Goal: Task Accomplishment & Management: Use online tool/utility

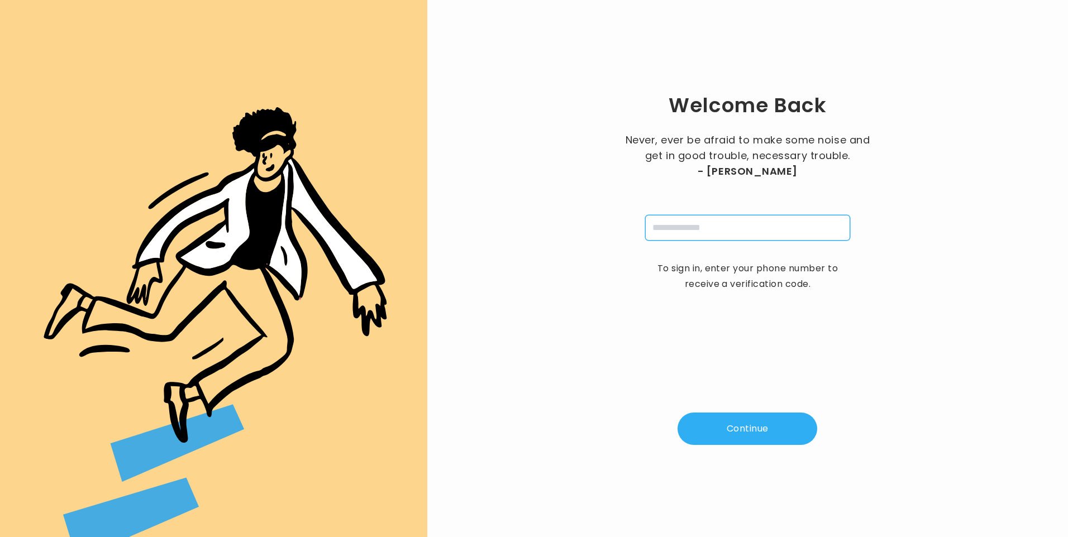
click at [700, 230] on input "tel" at bounding box center [747, 228] width 205 height 26
type input "**********"
click at [750, 432] on button "Continue" at bounding box center [748, 429] width 140 height 32
type input "*"
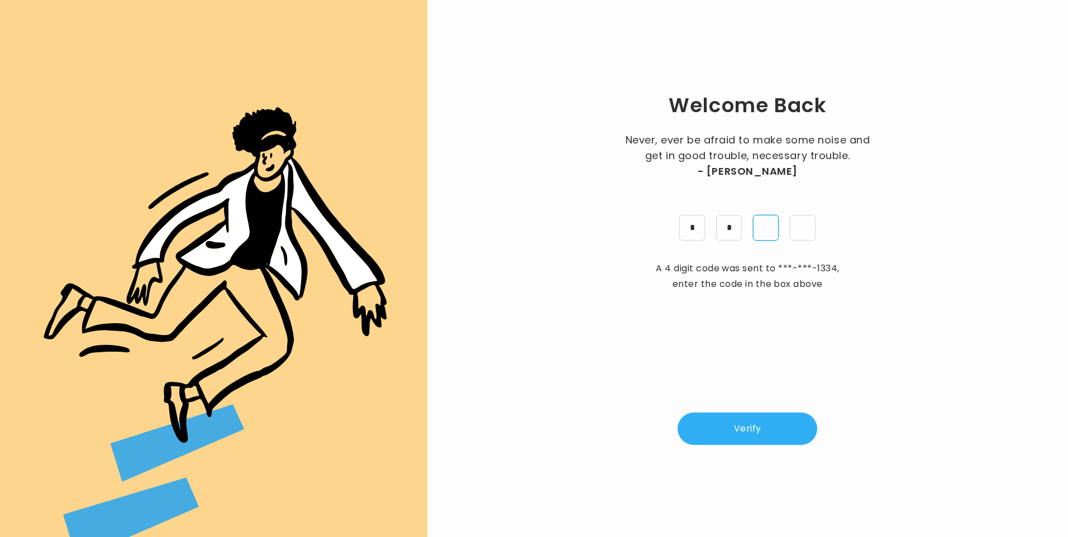
type input "*"
click at [765, 433] on button "Verify" at bounding box center [748, 429] width 140 height 32
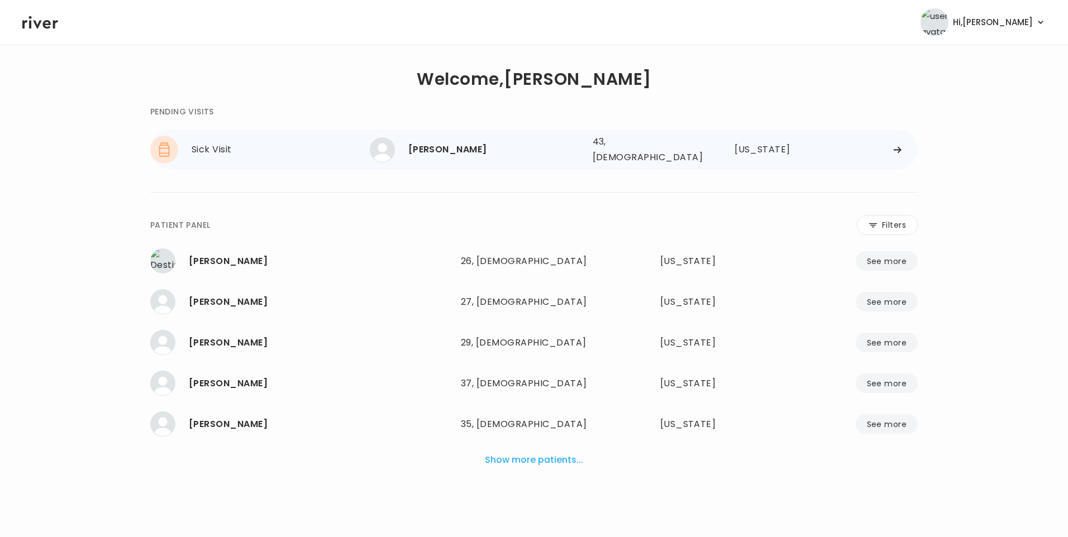
click at [449, 146] on div "[PERSON_NAME]" at bounding box center [495, 150] width 175 height 16
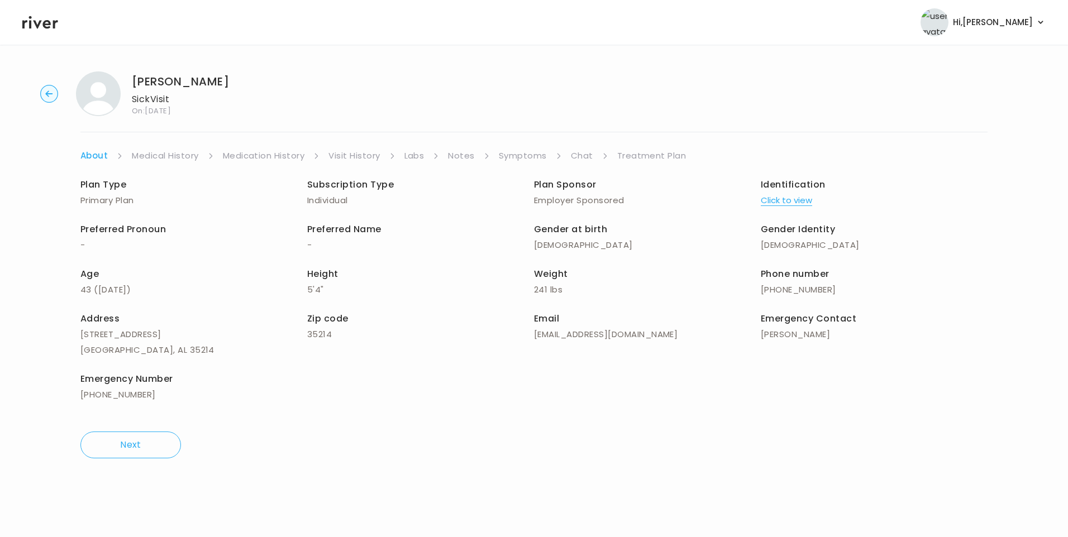
click at [654, 158] on link "Treatment Plan" at bounding box center [651, 156] width 69 height 16
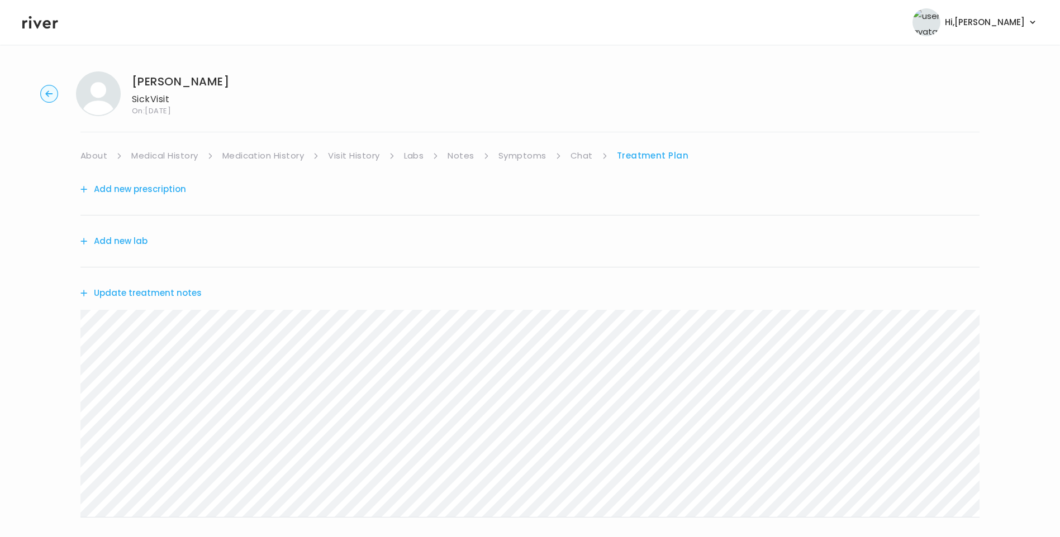
click at [176, 290] on button "Update treatment notes" at bounding box center [140, 293] width 121 height 16
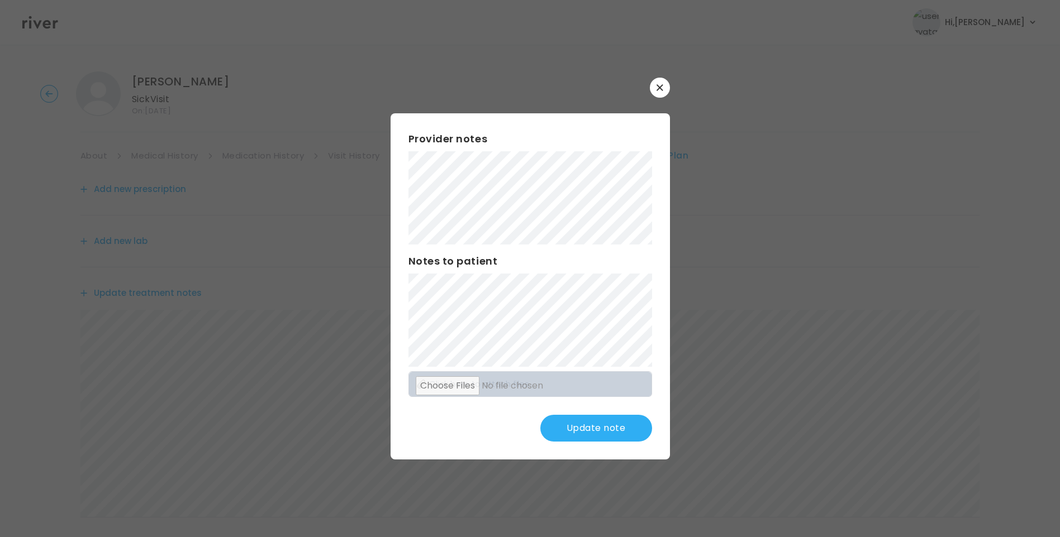
click at [666, 89] on button "button" at bounding box center [660, 88] width 20 height 20
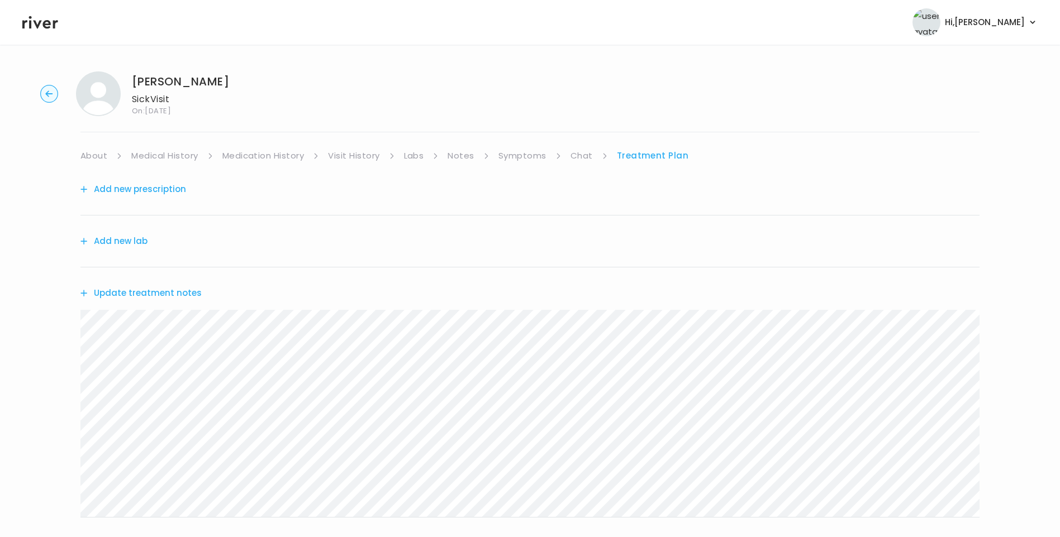
click at [188, 293] on button "Update treatment notes" at bounding box center [140, 293] width 121 height 16
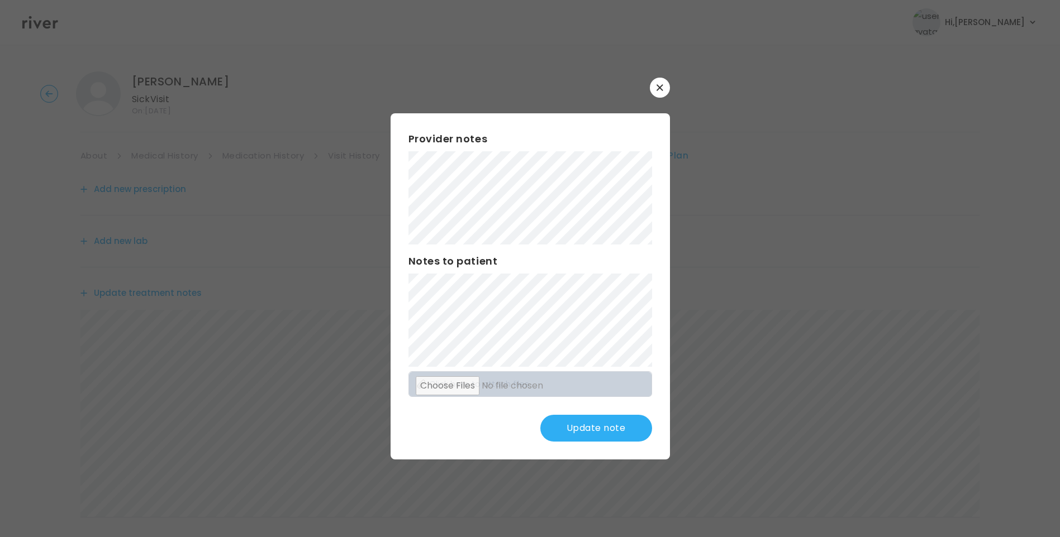
click at [592, 432] on button "Update note" at bounding box center [596, 428] width 112 height 27
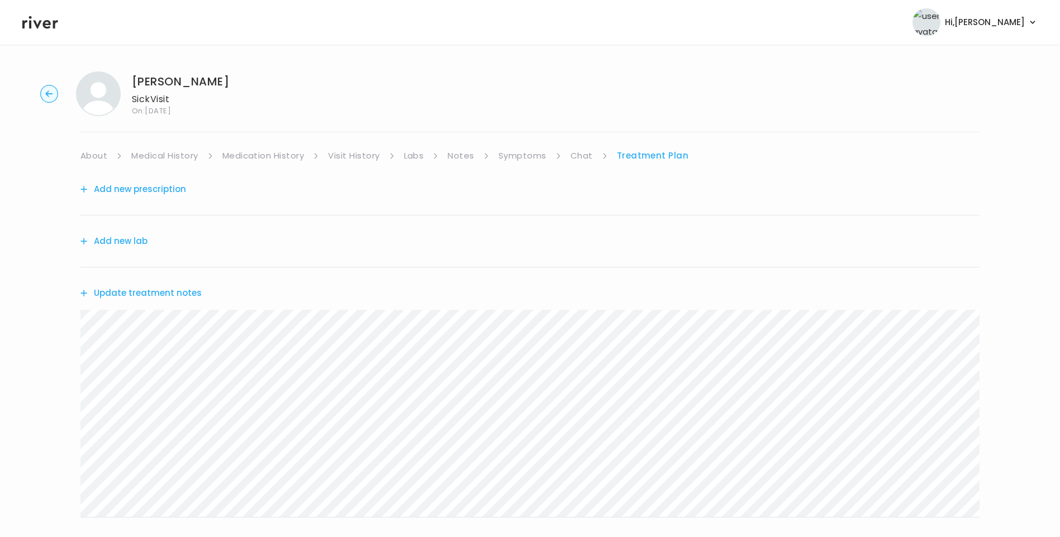
click at [181, 295] on button "Update treatment notes" at bounding box center [140, 293] width 121 height 16
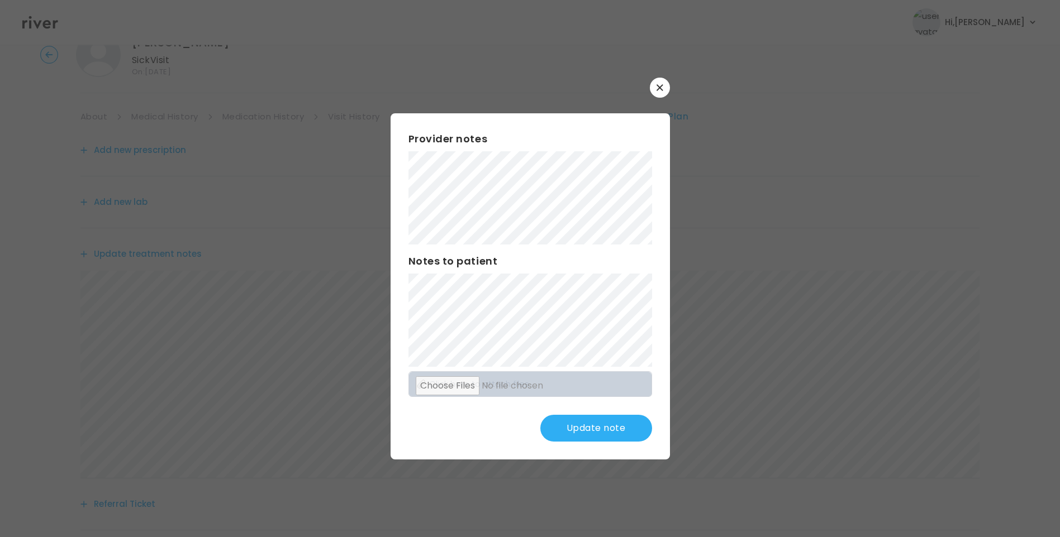
scroll to position [56, 0]
click at [595, 427] on button "Update note" at bounding box center [596, 428] width 112 height 27
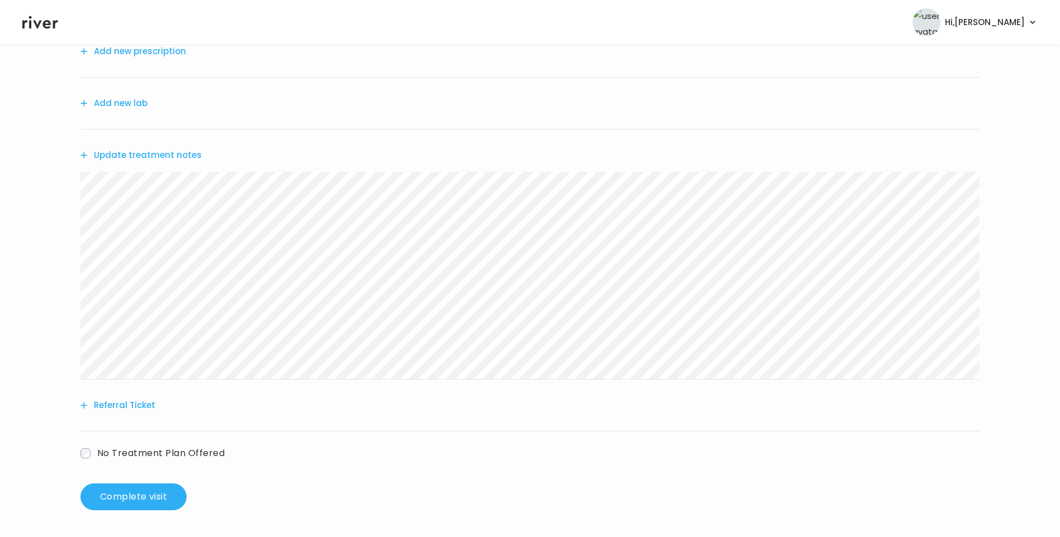
scroll to position [0, 0]
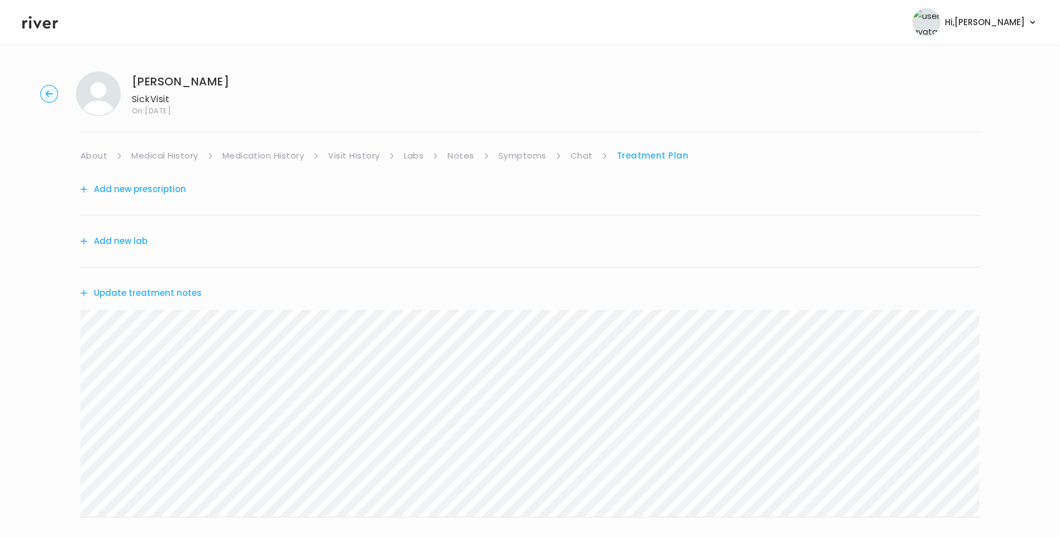
click at [170, 190] on button "Add new prescription" at bounding box center [133, 190] width 106 height 16
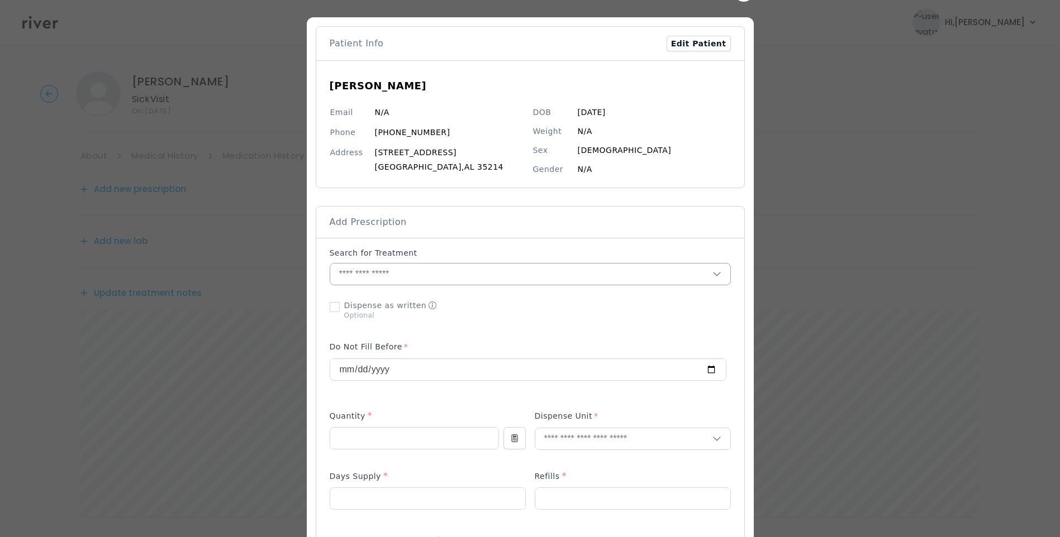
scroll to position [56, 0]
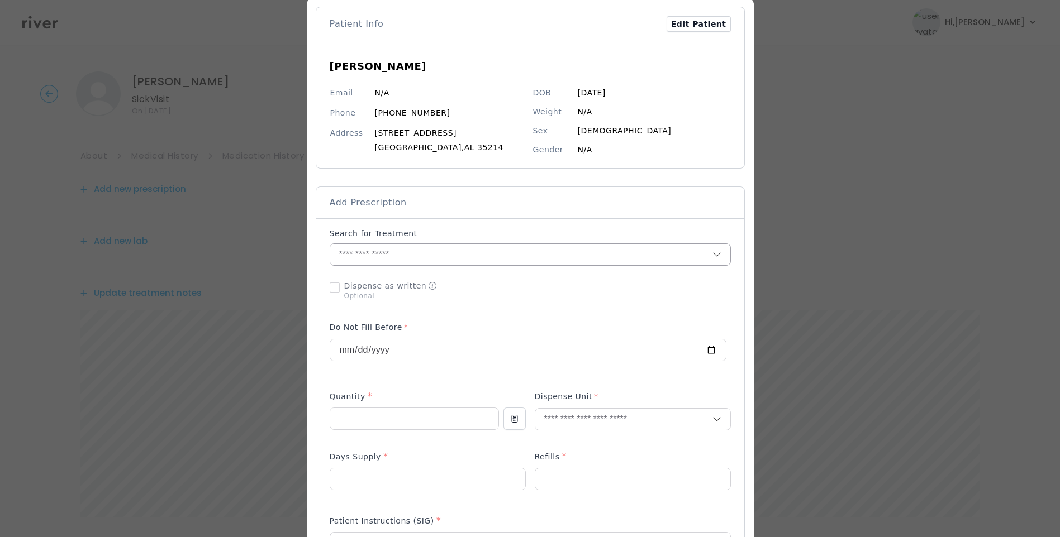
click at [343, 252] on input "text" at bounding box center [521, 254] width 382 height 21
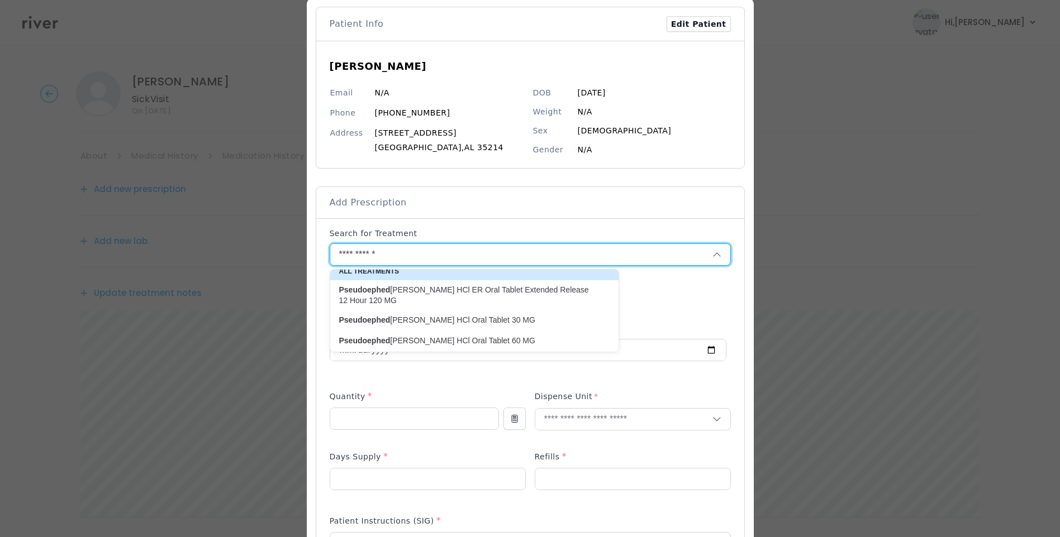
scroll to position [0, 0]
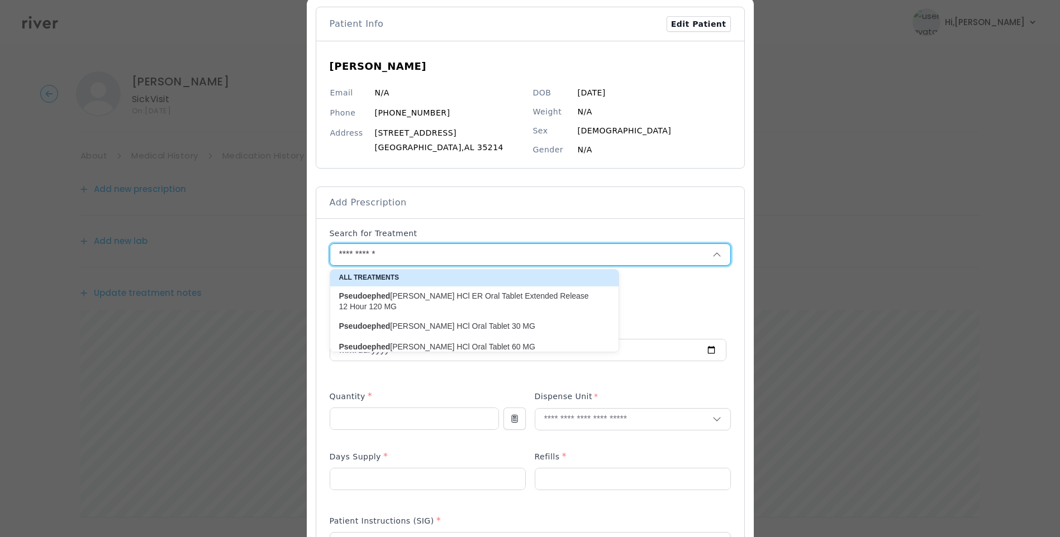
drag, startPoint x: 393, startPoint y: 252, endPoint x: 319, endPoint y: 251, distance: 74.3
click at [319, 251] on div "Add Prescription to Order" at bounding box center [530, 500] width 428 height 565
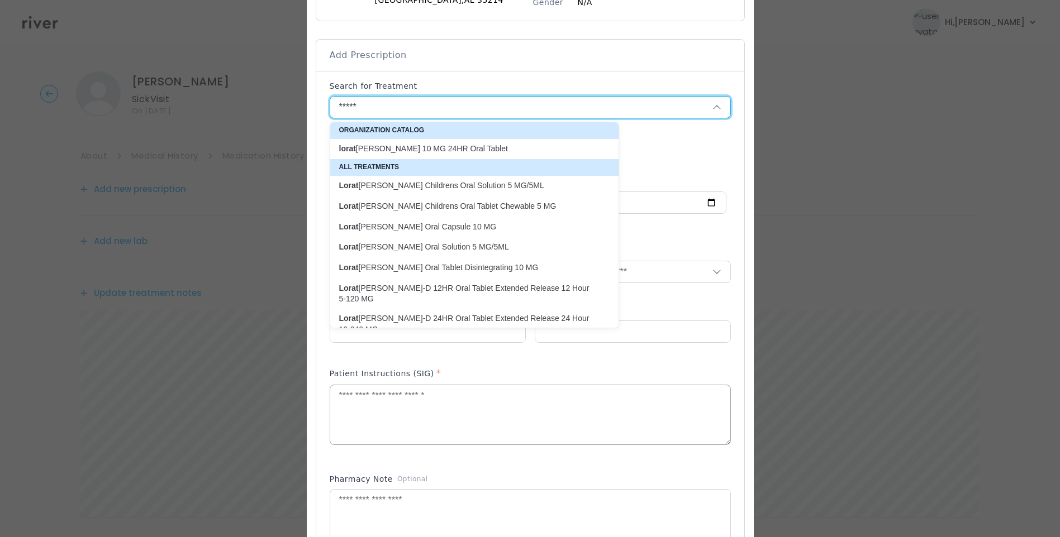
scroll to position [223, 0]
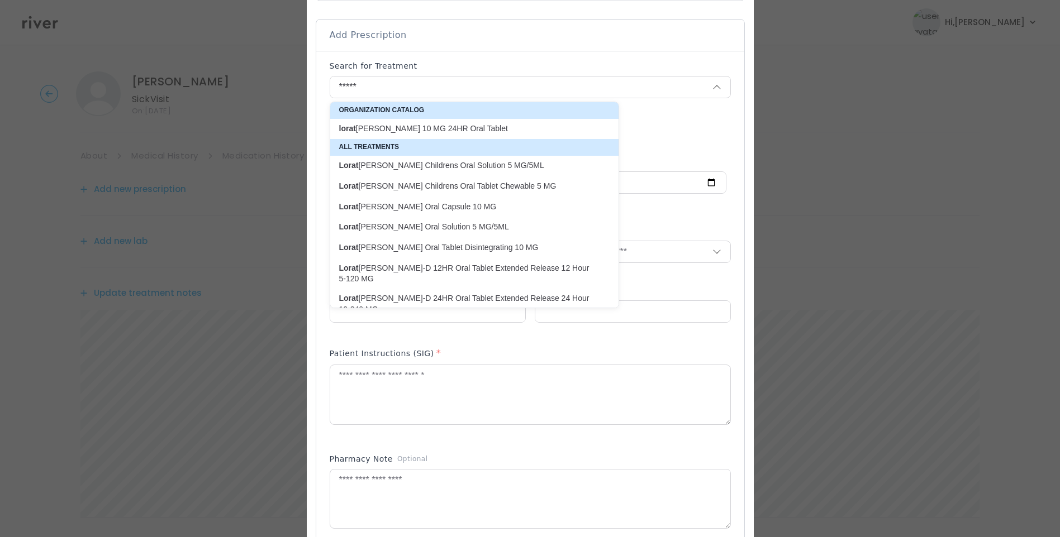
click at [552, 296] on p "[PERSON_NAME]-D 24HR Oral Tablet Extended Release 24 Hour 10-240 MG" at bounding box center [467, 304] width 270 height 26
type input "**********"
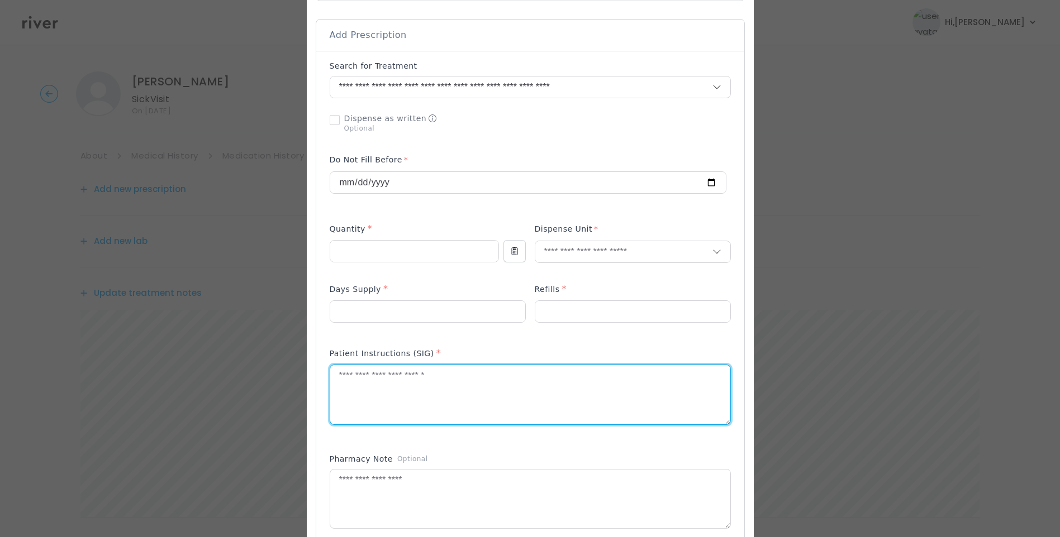
click at [457, 394] on textarea at bounding box center [530, 394] width 400 height 59
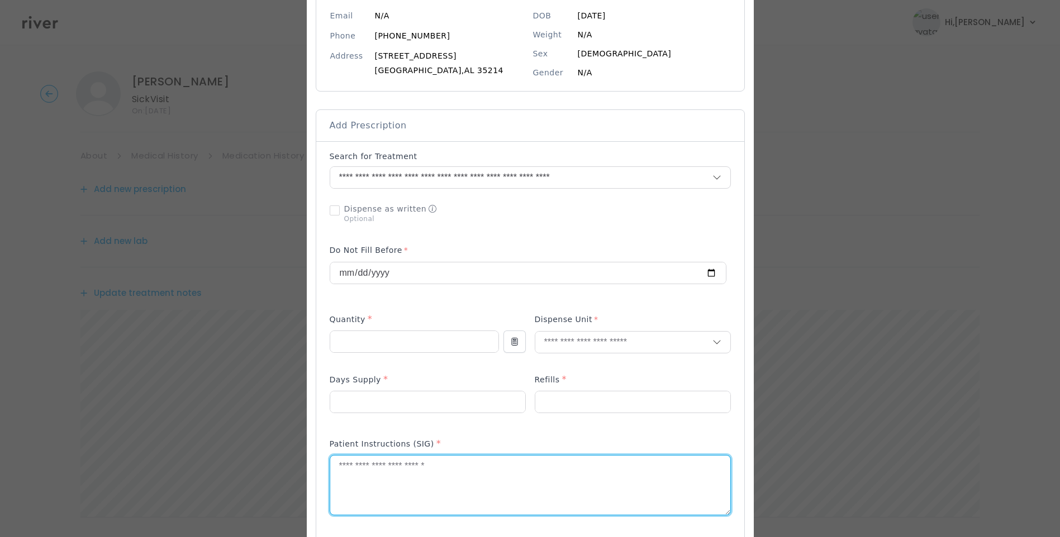
scroll to position [0, 0]
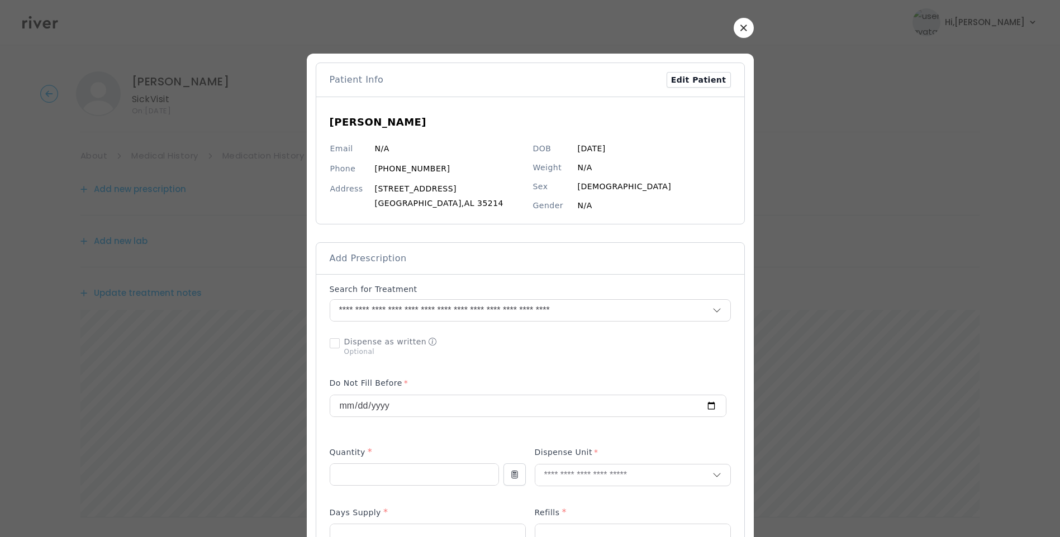
click at [734, 29] on button "button" at bounding box center [743, 28] width 20 height 20
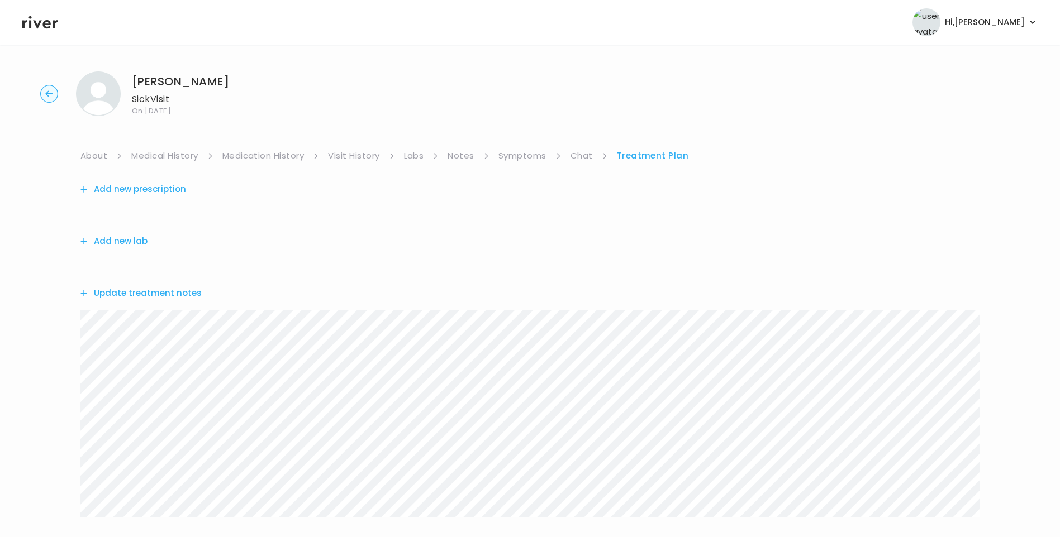
click at [362, 151] on link "Visit History" at bounding box center [353, 156] width 51 height 16
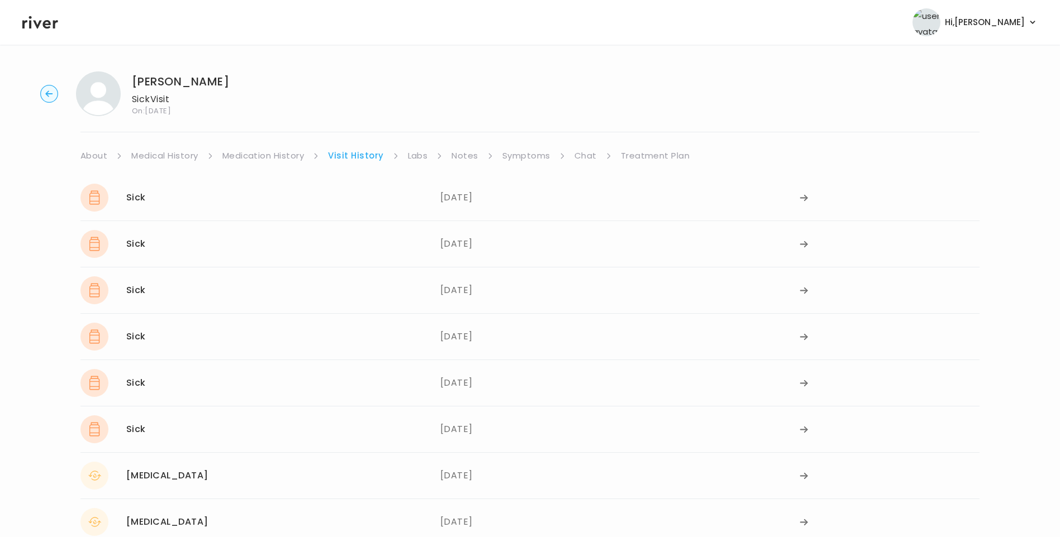
click at [414, 153] on link "Labs" at bounding box center [418, 156] width 20 height 16
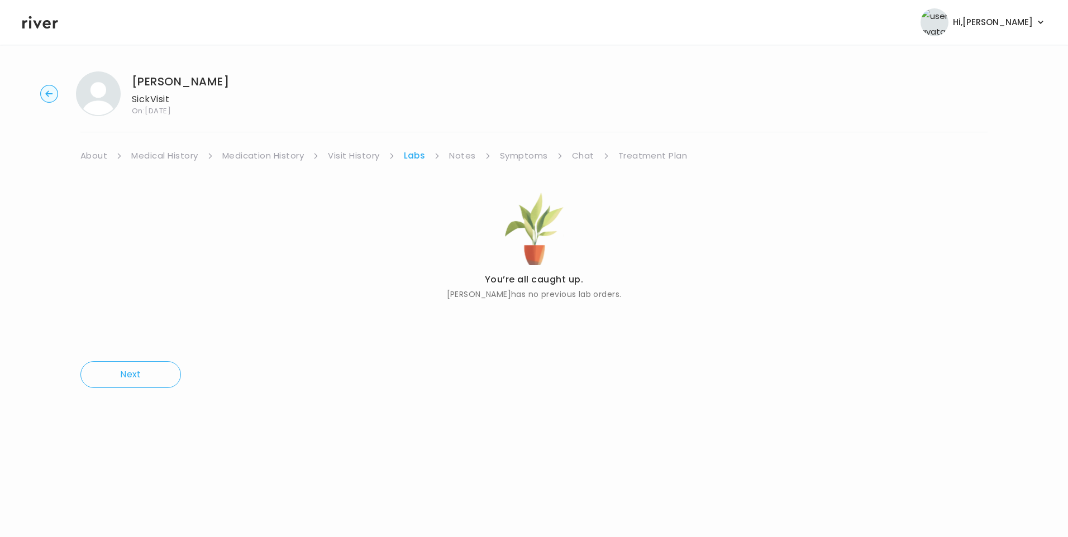
click at [462, 159] on link "Notes" at bounding box center [462, 156] width 26 height 16
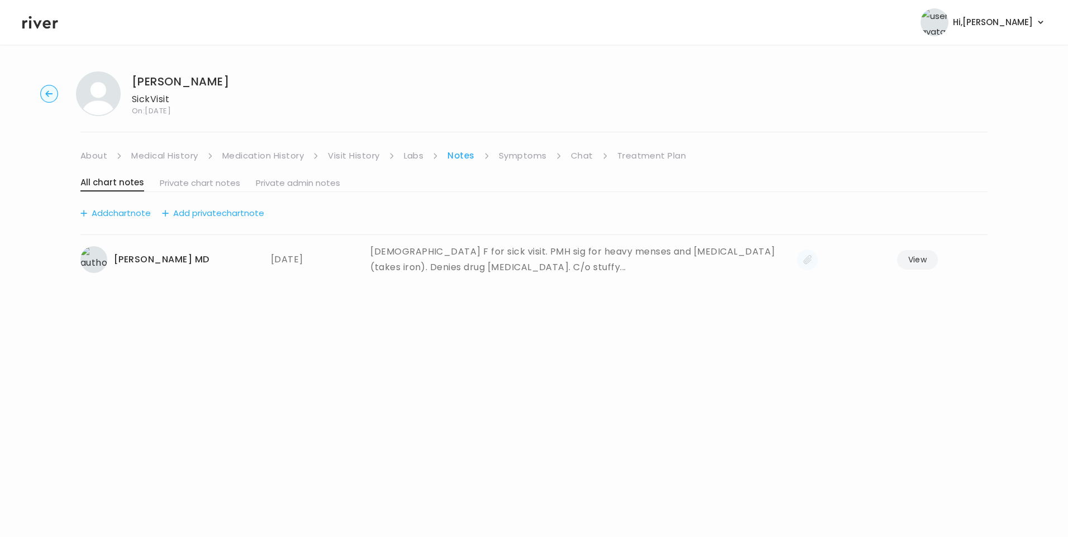
click at [252, 153] on link "Medication History" at bounding box center [263, 156] width 82 height 16
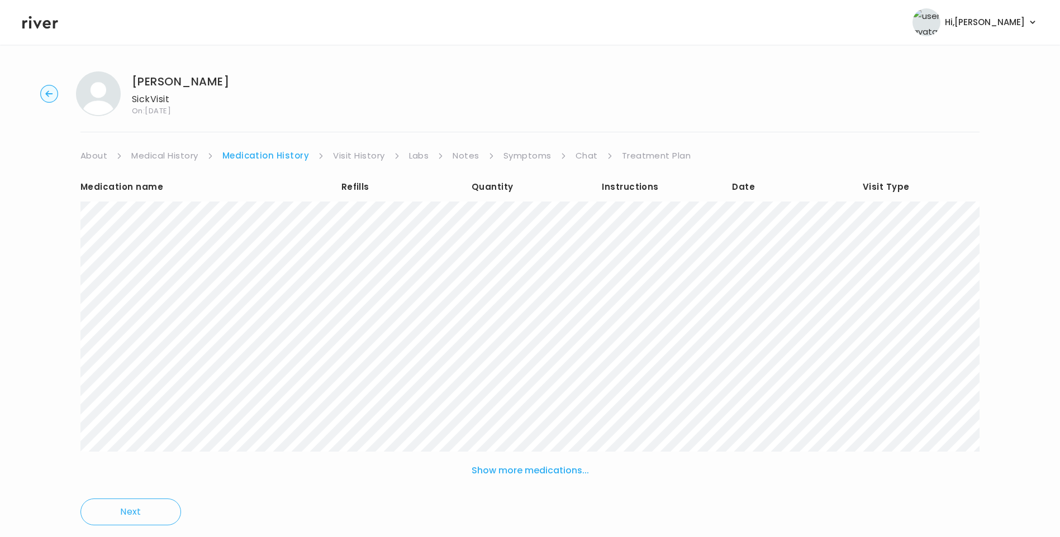
click at [370, 153] on link "Visit History" at bounding box center [358, 156] width 51 height 16
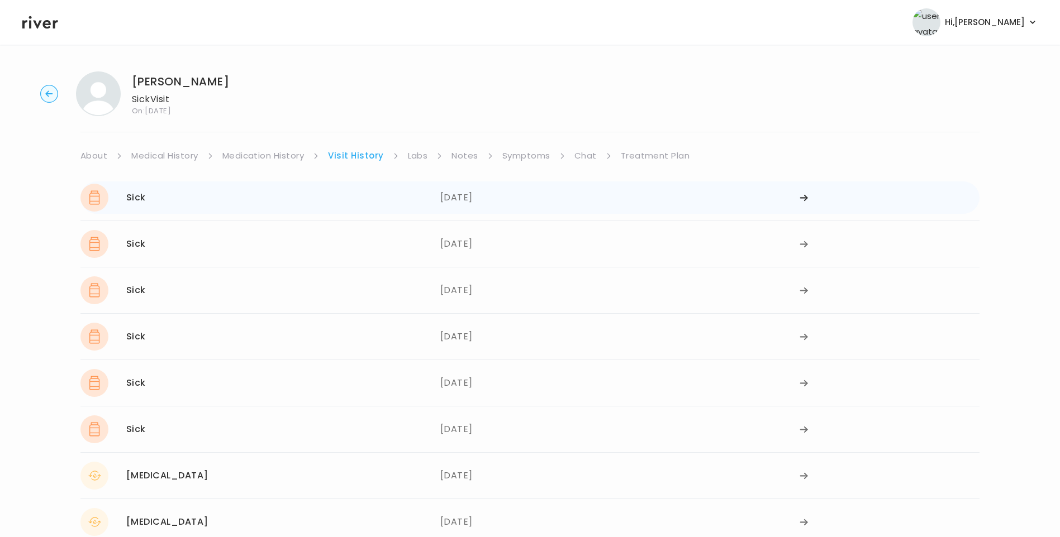
click at [451, 195] on div "[DATE]" at bounding box center [620, 198] width 360 height 28
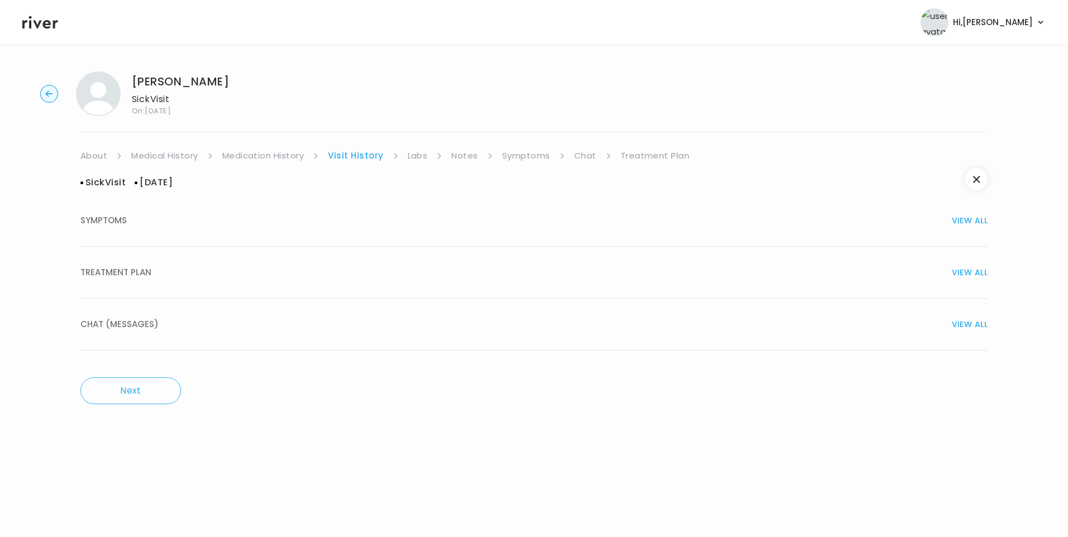
click at [168, 290] on button "TREATMENT PLAN VIEW ALL" at bounding box center [533, 273] width 907 height 52
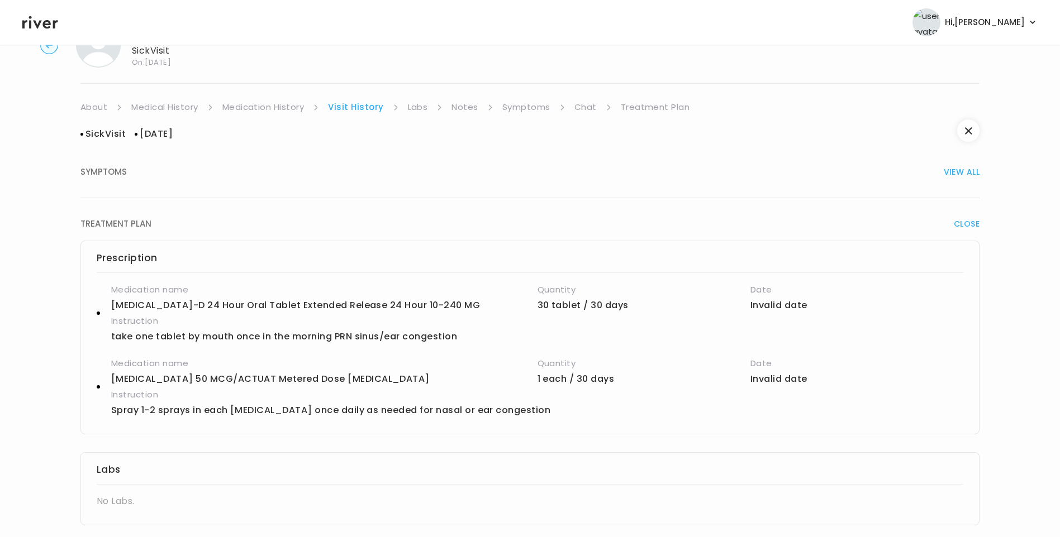
scroll to position [112, 0]
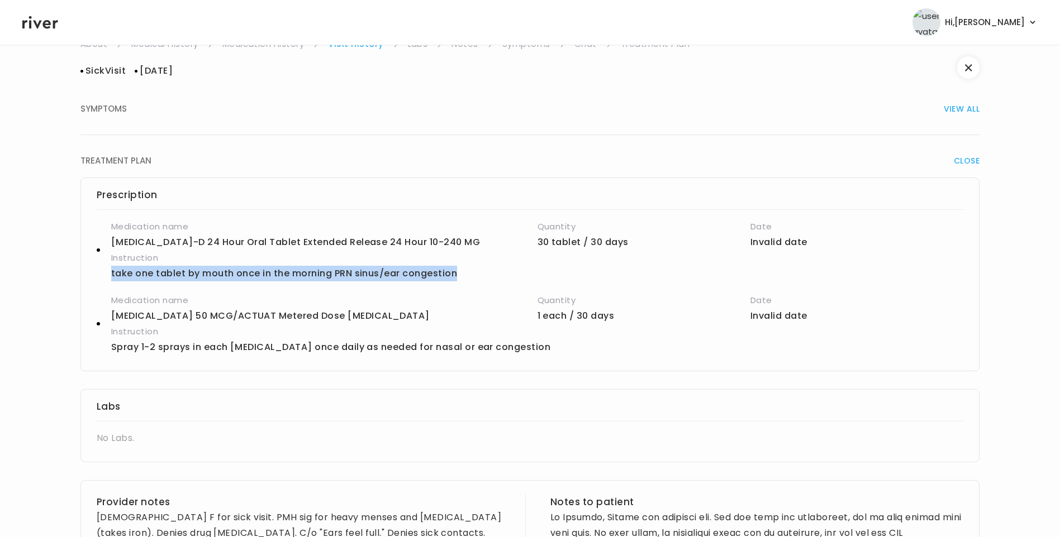
drag, startPoint x: 109, startPoint y: 273, endPoint x: 470, endPoint y: 274, distance: 360.8
click at [470, 274] on div "Medication name [MEDICAL_DATA]-D 24 Hour Oral Tablet Extended Release 24 Hour 1…" at bounding box center [530, 250] width 866 height 63
copy p "take one tablet by mouth once in the morning PRN sinus/ear congestion"
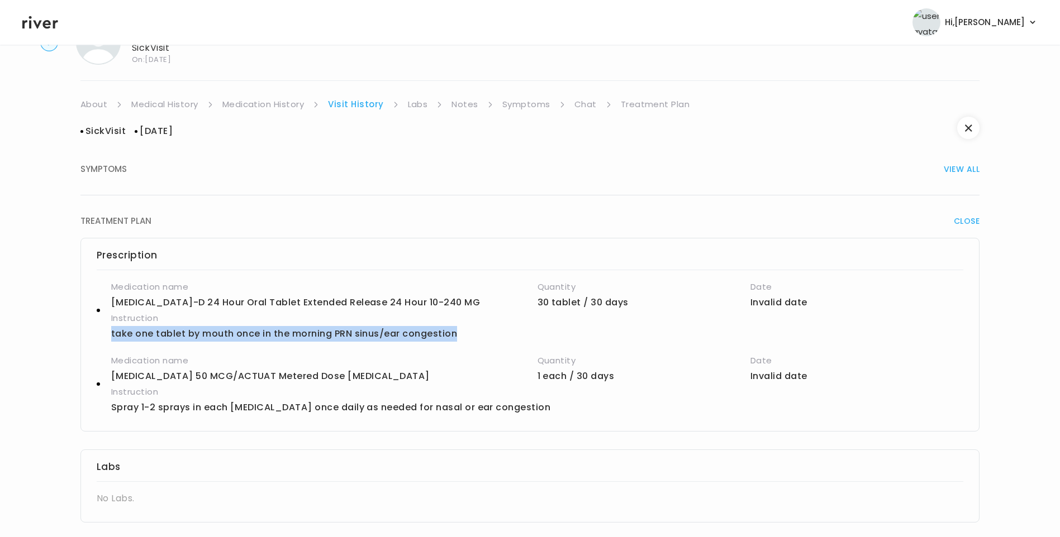
scroll to position [0, 0]
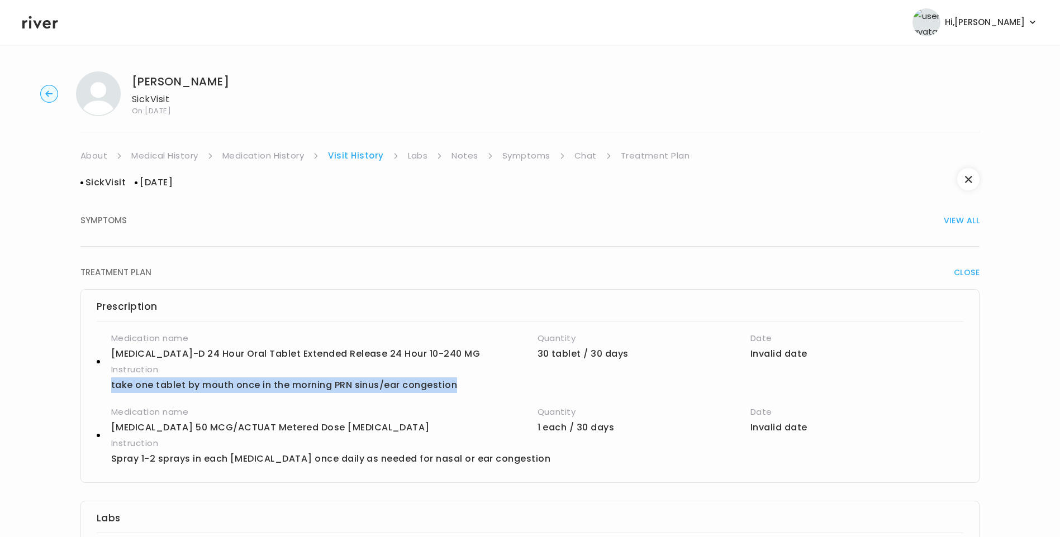
click at [649, 151] on link "Treatment Plan" at bounding box center [655, 156] width 69 height 16
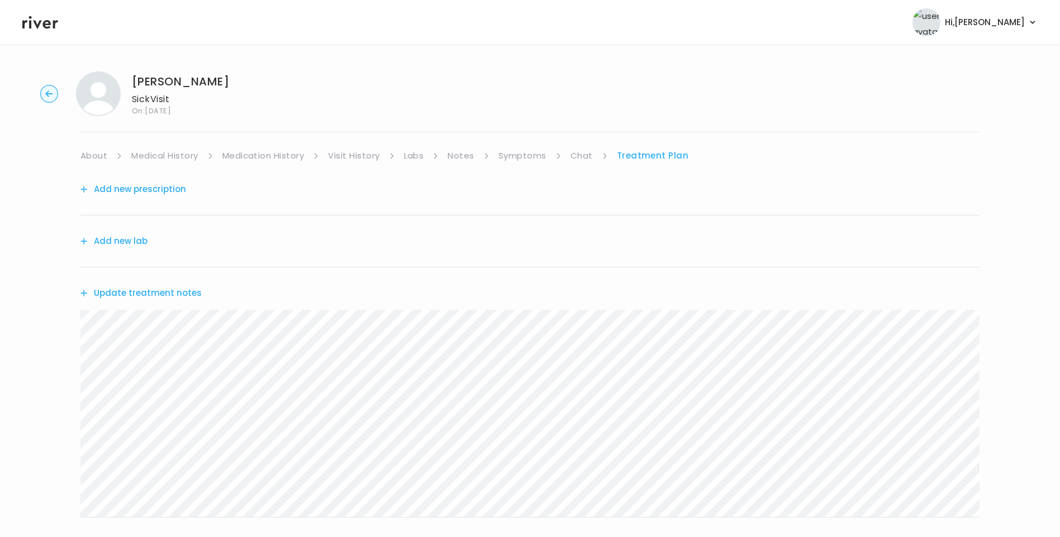
click at [136, 191] on button "Add new prescription" at bounding box center [133, 190] width 106 height 16
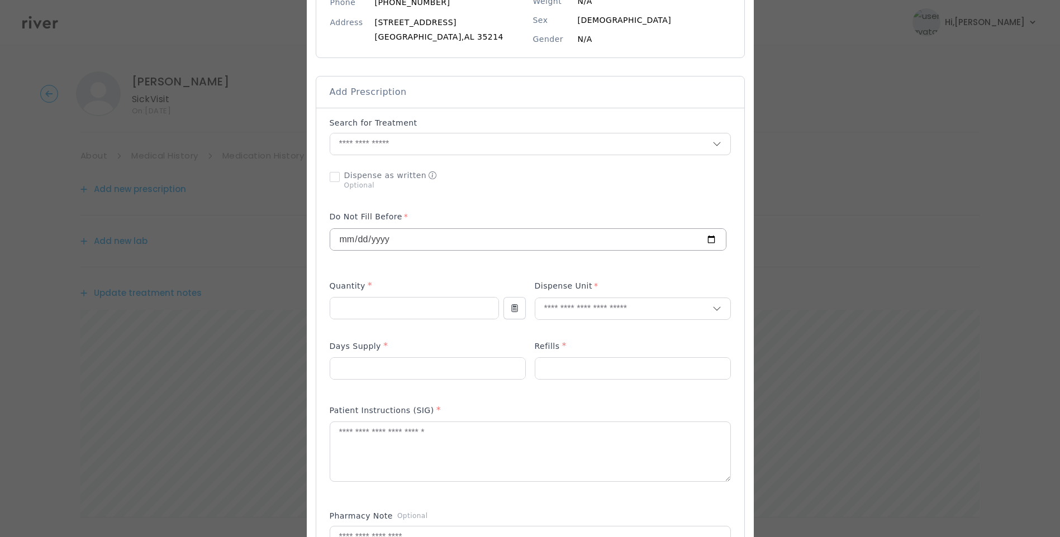
scroll to position [168, 0]
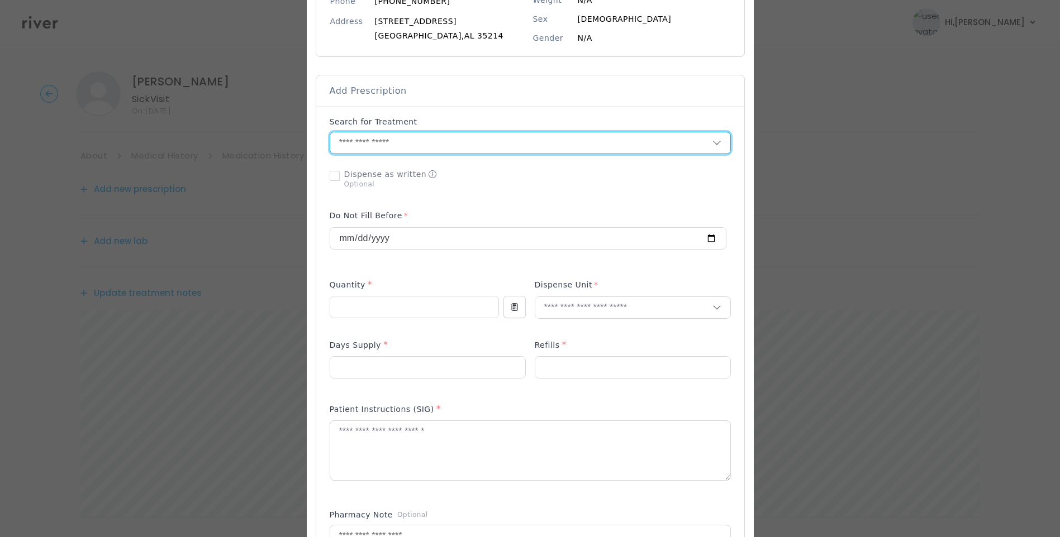
click at [369, 141] on input "text" at bounding box center [521, 142] width 382 height 21
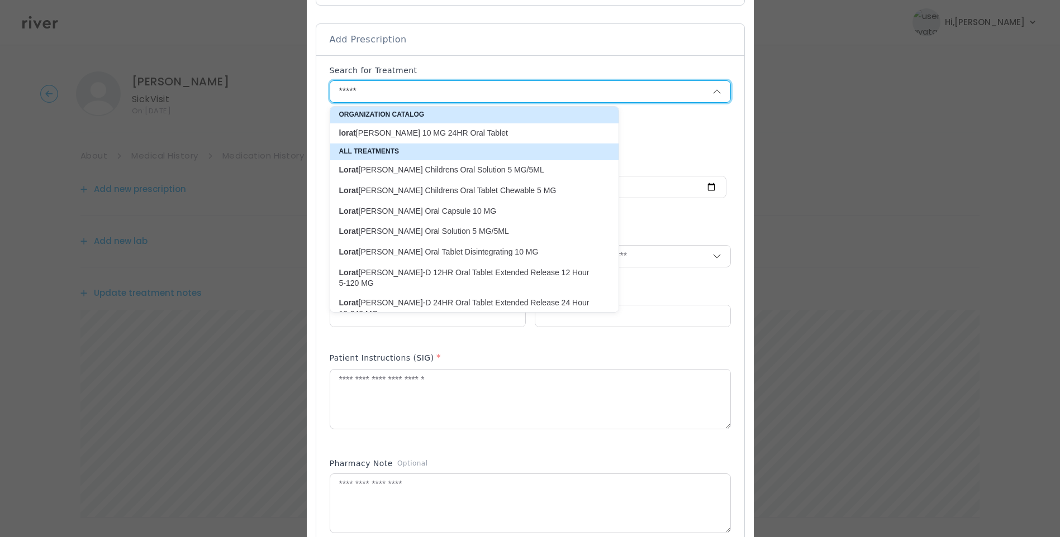
scroll to position [391, 0]
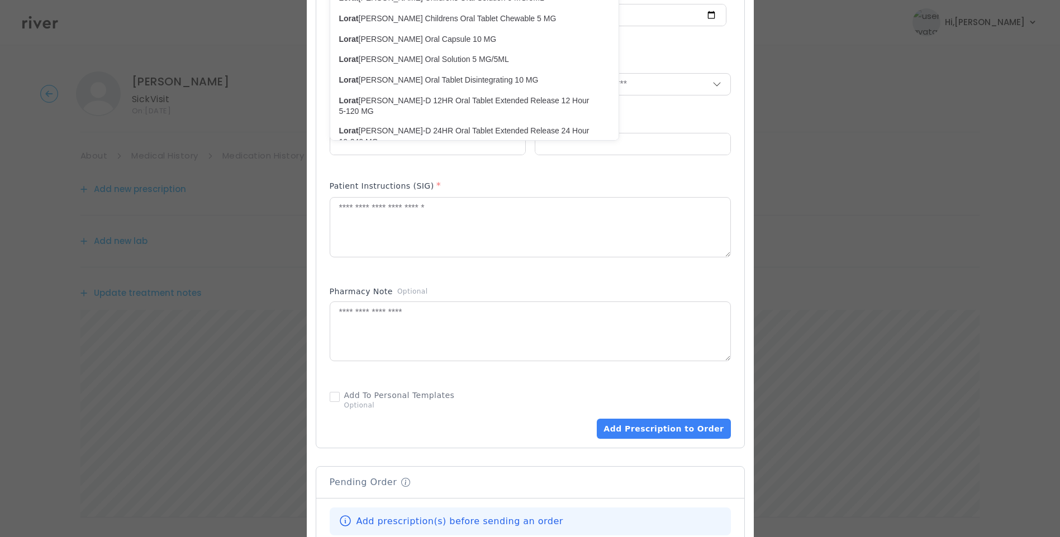
click at [516, 123] on p "[PERSON_NAME]-D 24HR Oral Tablet Extended Release 24 Hour 10-240 MG" at bounding box center [467, 136] width 270 height 26
type input "**********"
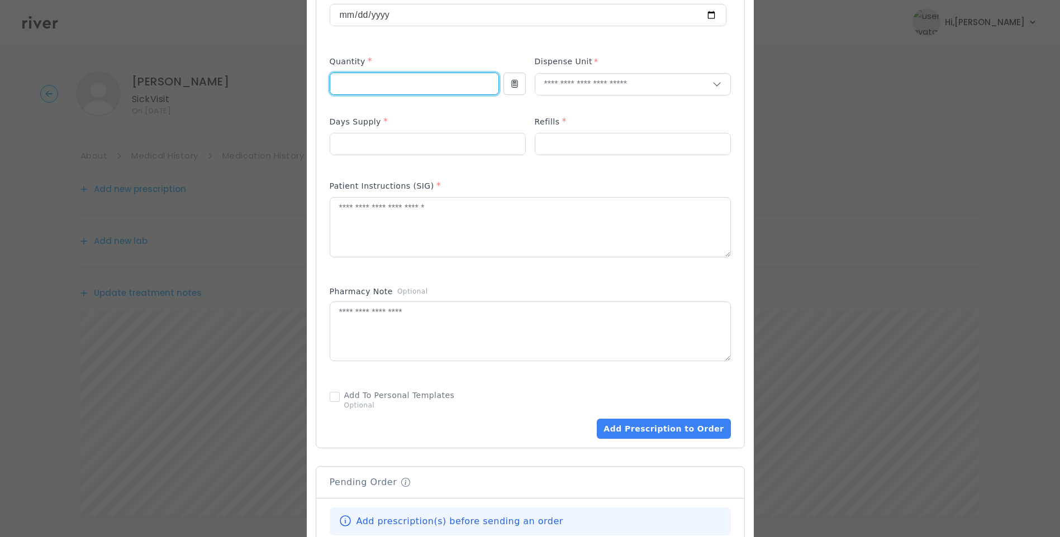
click at [359, 82] on input "number" at bounding box center [414, 83] width 168 height 21
click at [347, 231] on textarea at bounding box center [530, 227] width 400 height 59
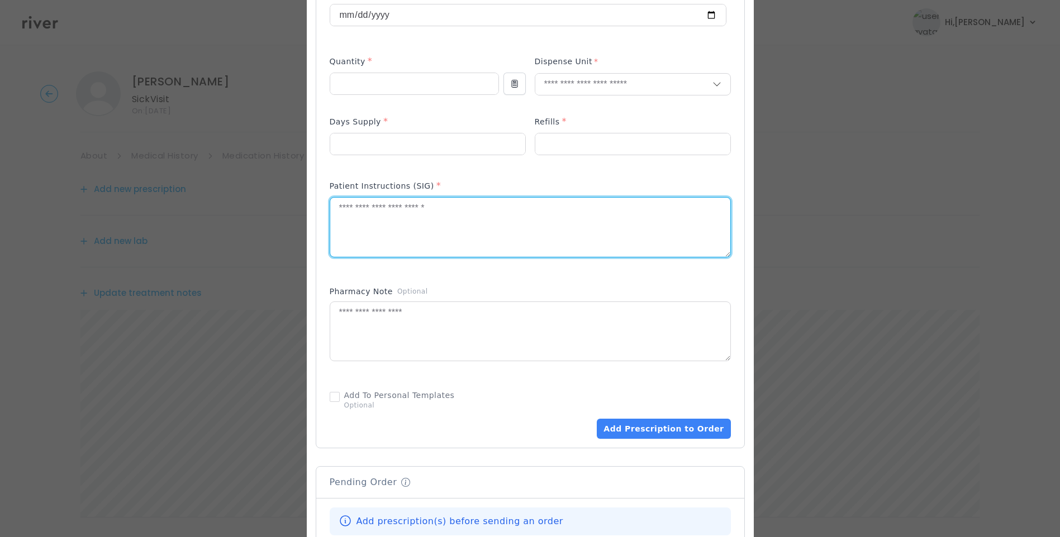
paste input "number"
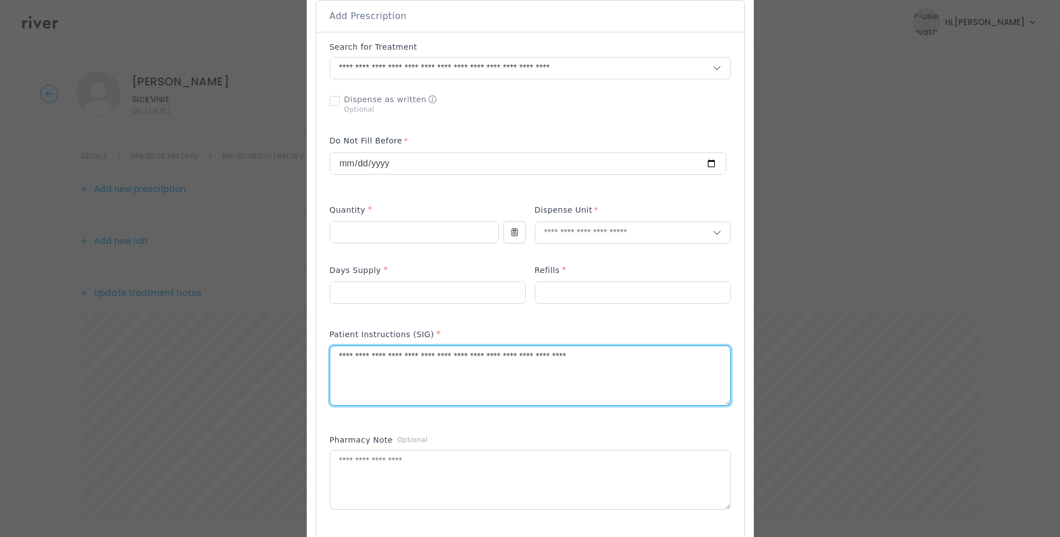
scroll to position [223, 0]
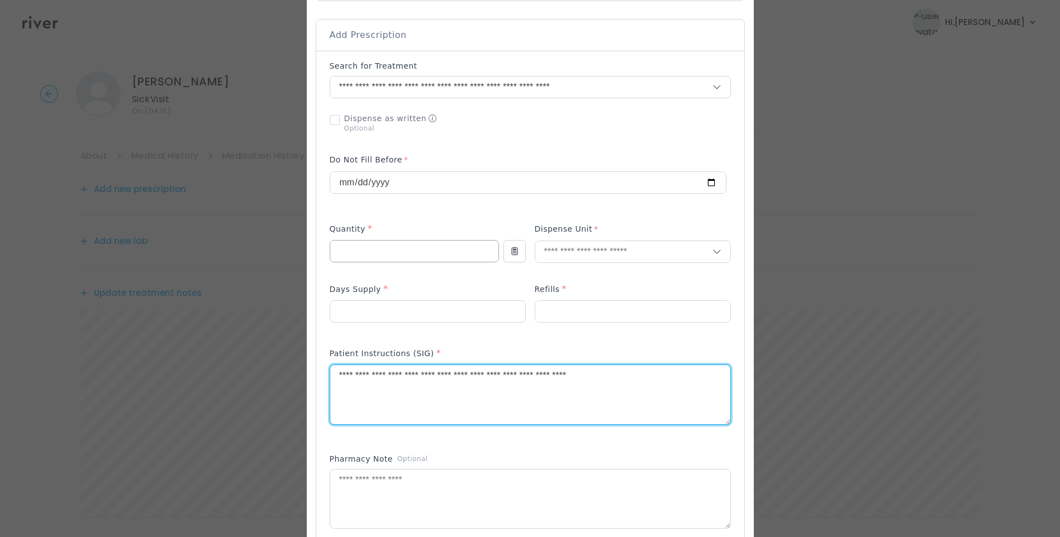
type textarea "**********"
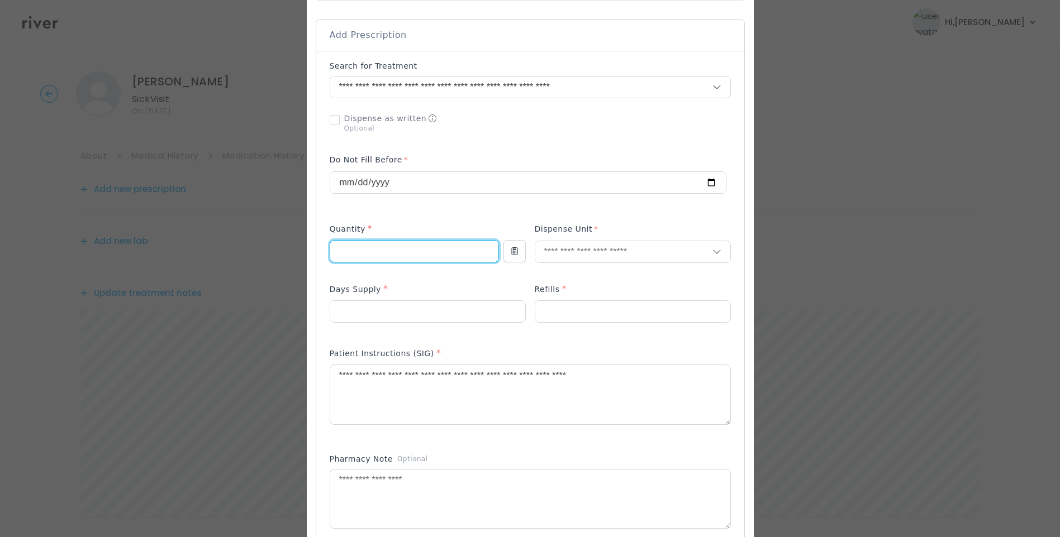
click at [338, 251] on input "number" at bounding box center [414, 251] width 168 height 21
type input "**"
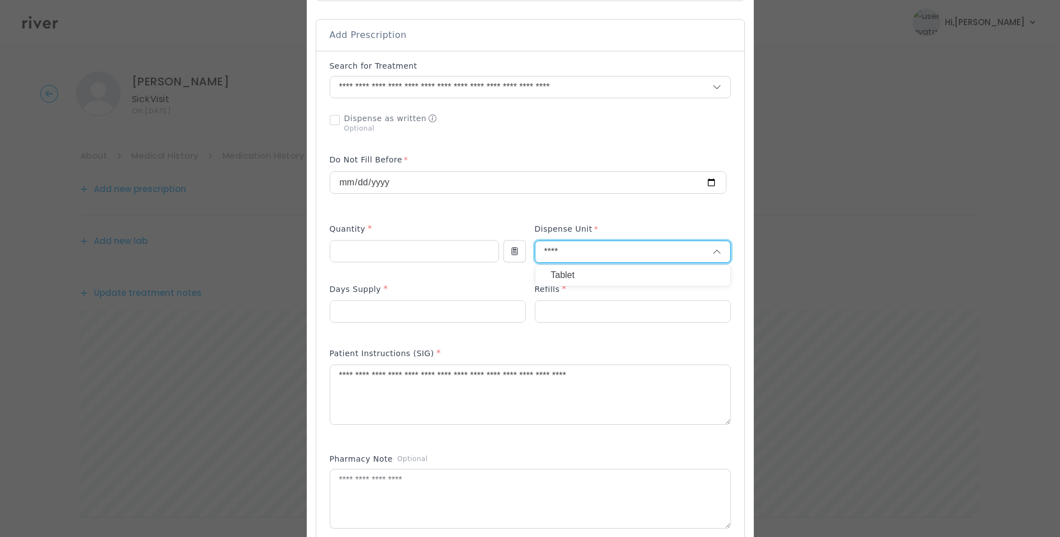
type input "****"
click at [584, 280] on p "Tablet" at bounding box center [633, 276] width 164 height 16
click at [556, 313] on input "number" at bounding box center [632, 311] width 195 height 21
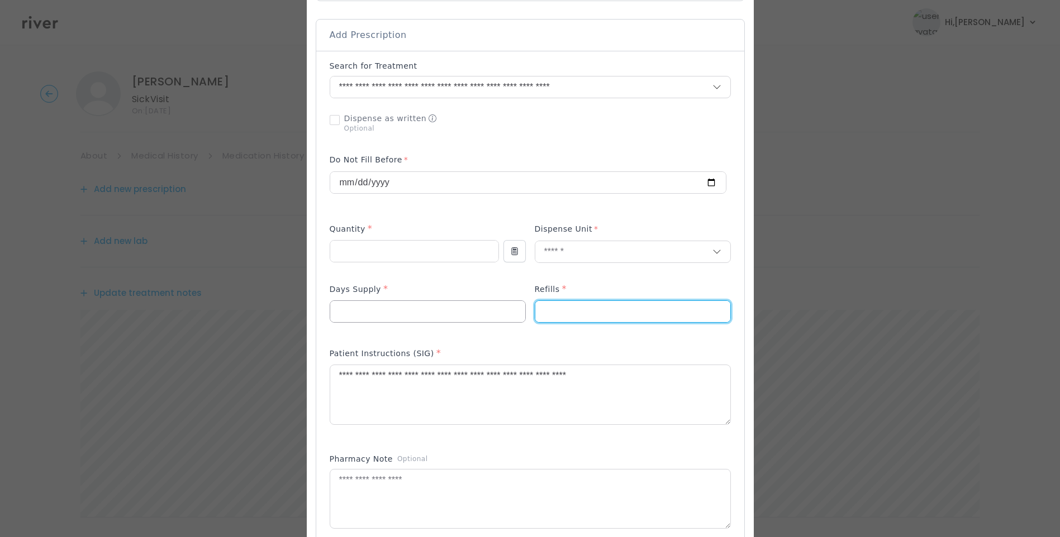
type input "*"
click at [430, 316] on input "number" at bounding box center [427, 311] width 195 height 21
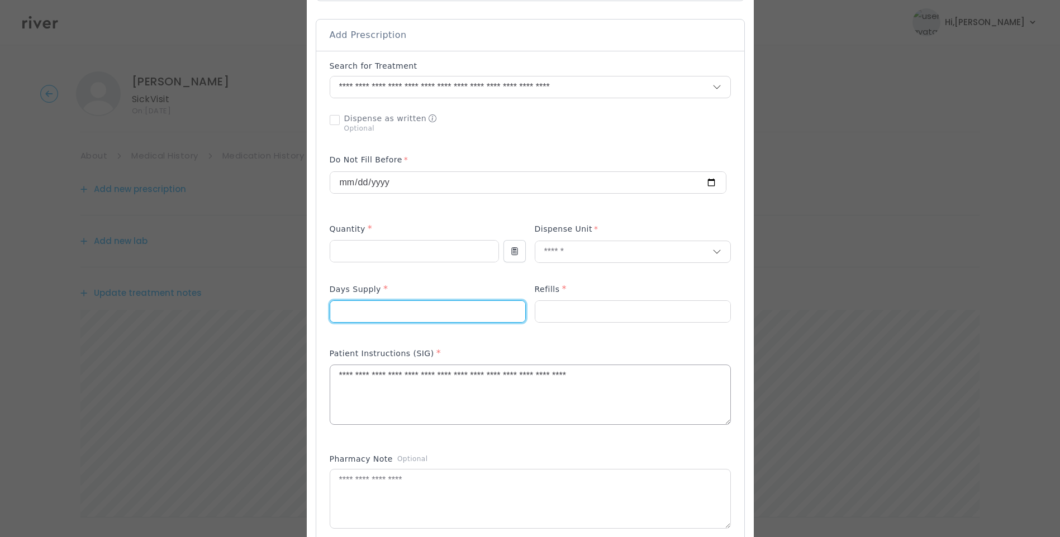
type input "**"
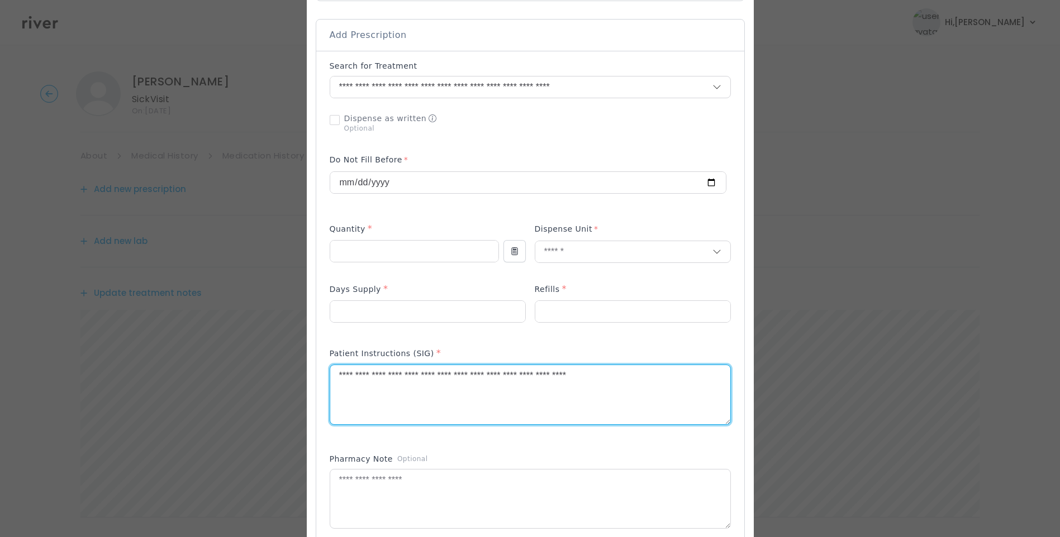
click at [652, 369] on textarea "**********" at bounding box center [530, 394] width 400 height 59
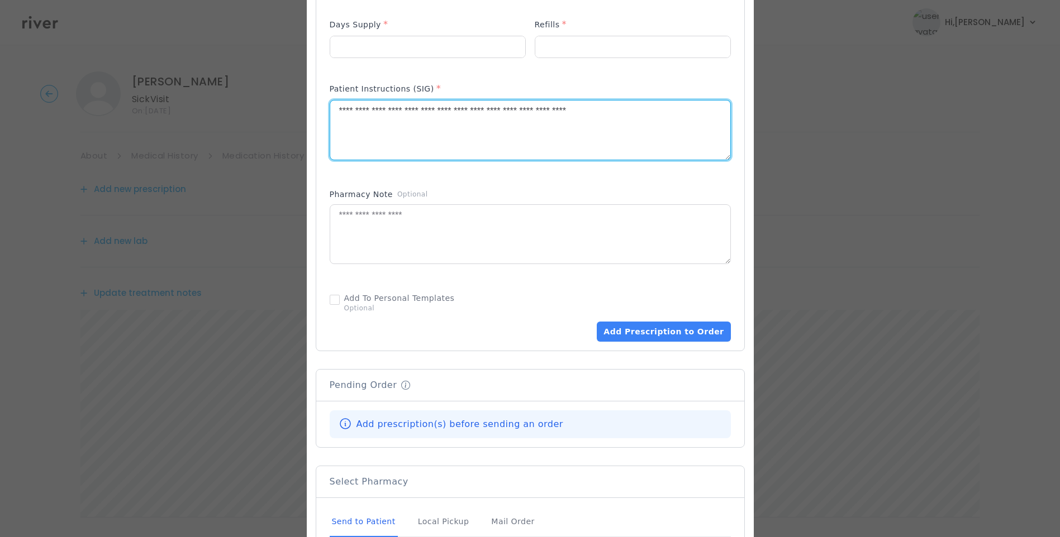
scroll to position [559, 0]
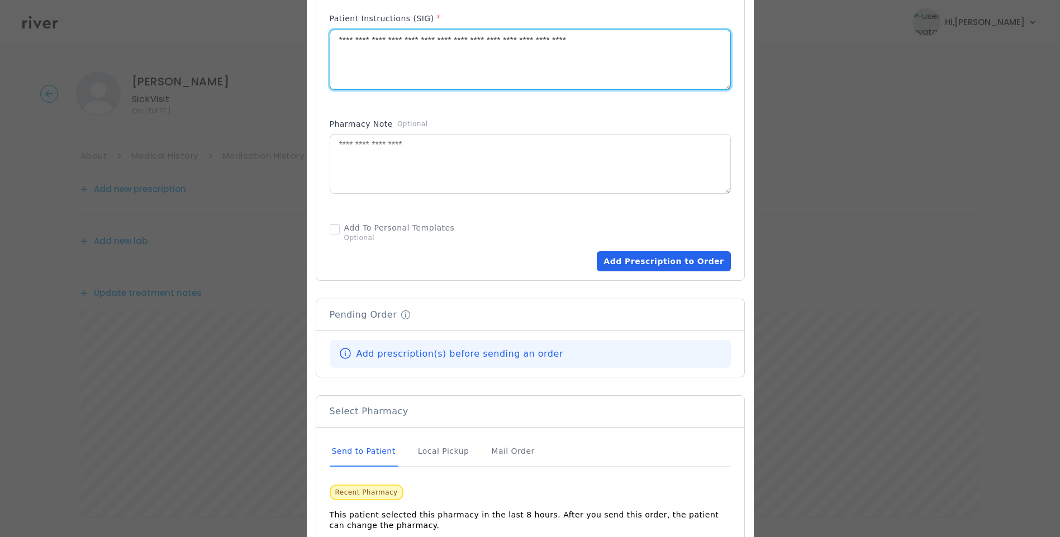
click at [673, 263] on button "Add Prescription to Order" at bounding box center [663, 261] width 133 height 20
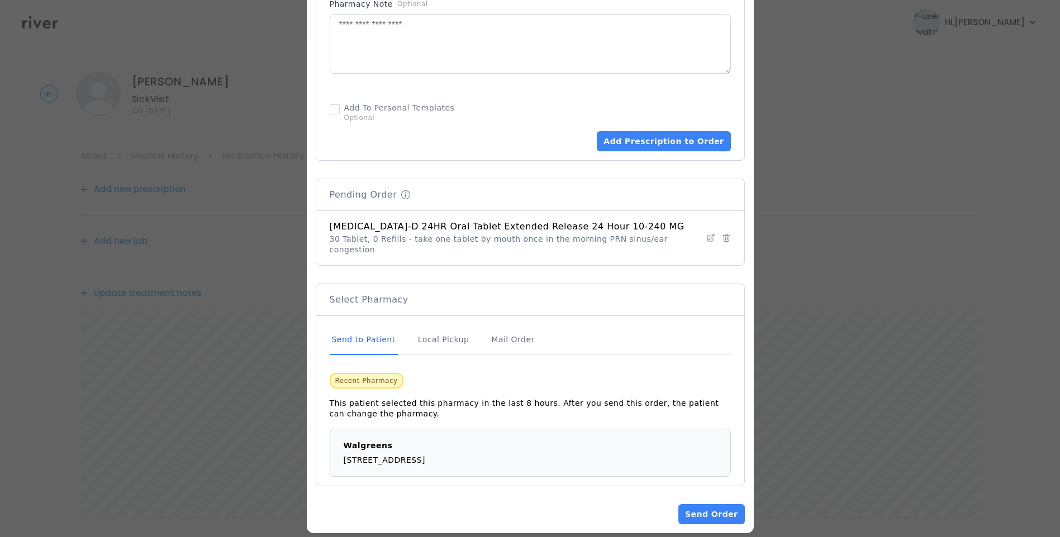
scroll to position [682, 0]
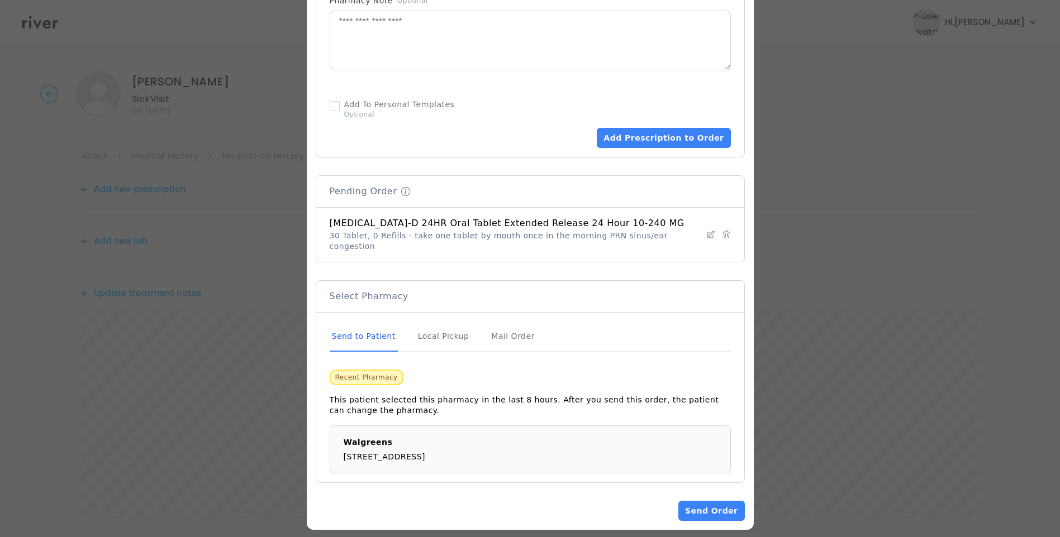
click at [362, 322] on div "Send to Patient" at bounding box center [364, 337] width 68 height 30
click at [718, 504] on button "Send Order" at bounding box center [711, 511] width 66 height 20
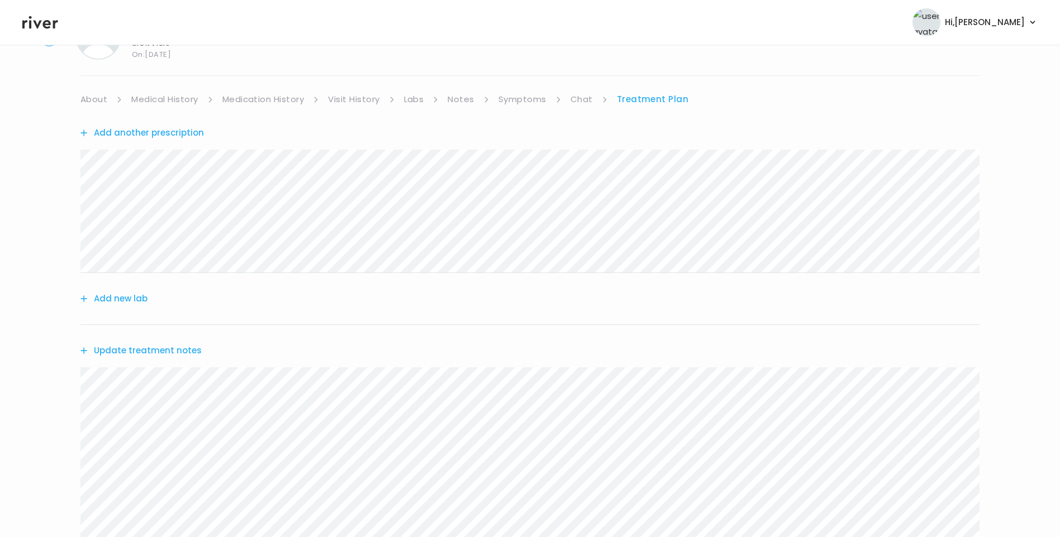
scroll to position [223, 0]
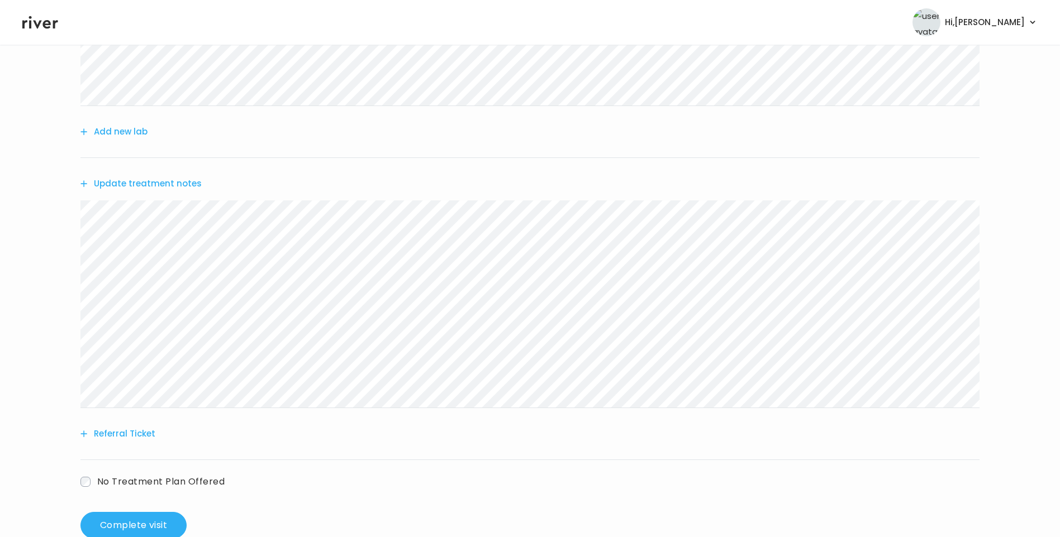
click at [177, 185] on button "Update treatment notes" at bounding box center [140, 184] width 121 height 16
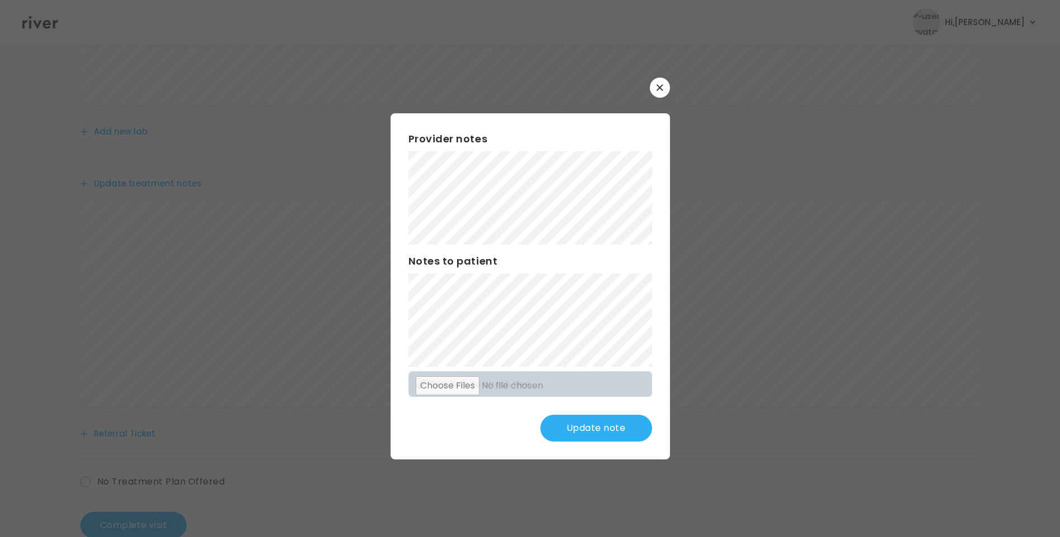
click at [609, 431] on button "Update note" at bounding box center [596, 428] width 112 height 27
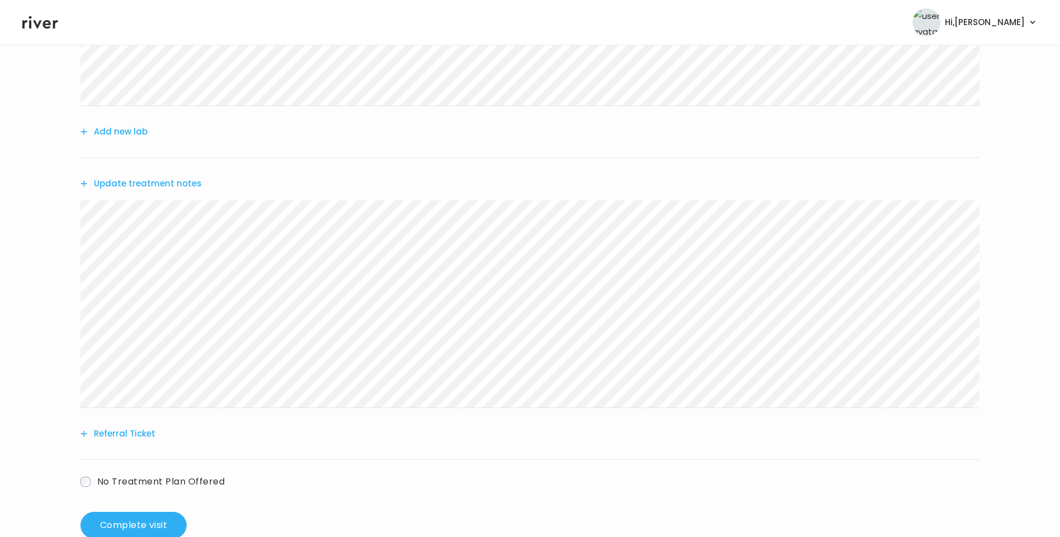
scroll to position [0, 0]
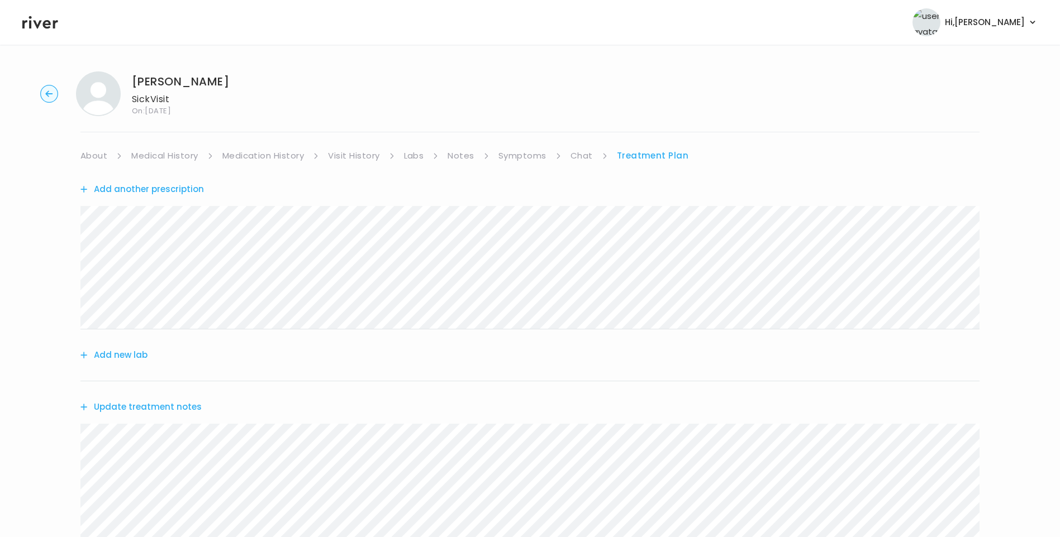
click at [528, 156] on link "Symptoms" at bounding box center [522, 156] width 48 height 16
click at [650, 155] on link "Treatment Plan" at bounding box center [653, 156] width 69 height 16
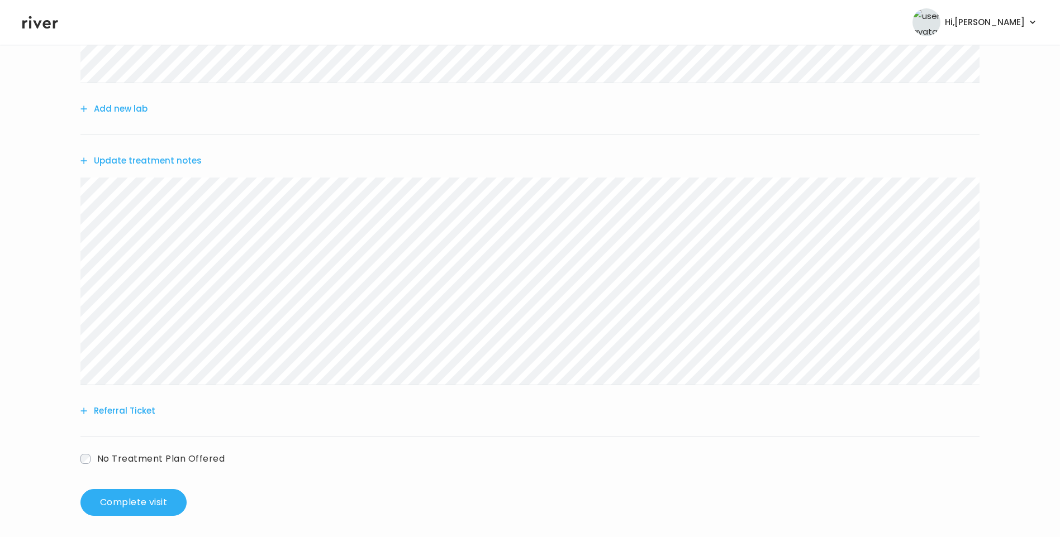
scroll to position [252, 0]
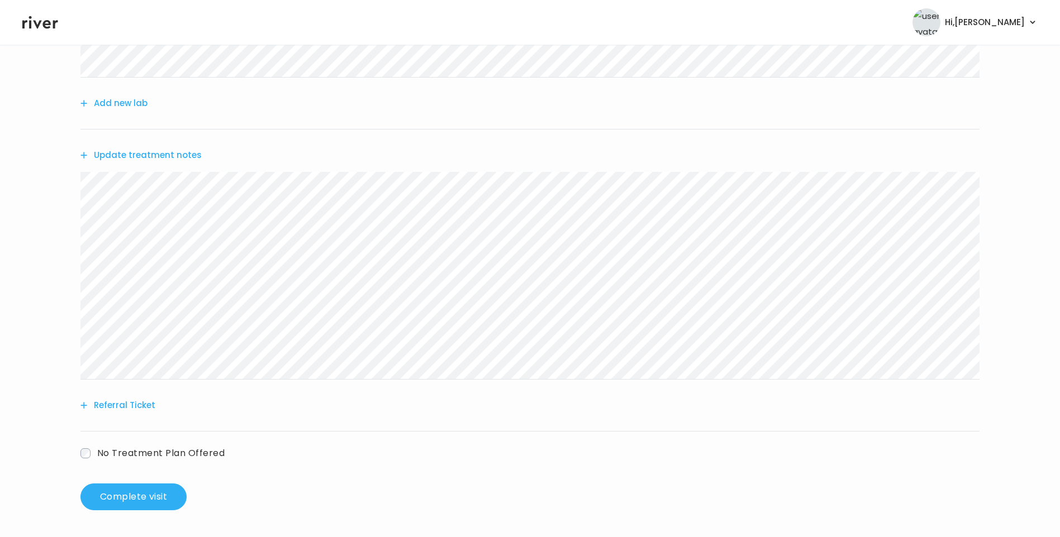
click at [180, 160] on button "Update treatment notes" at bounding box center [140, 155] width 121 height 16
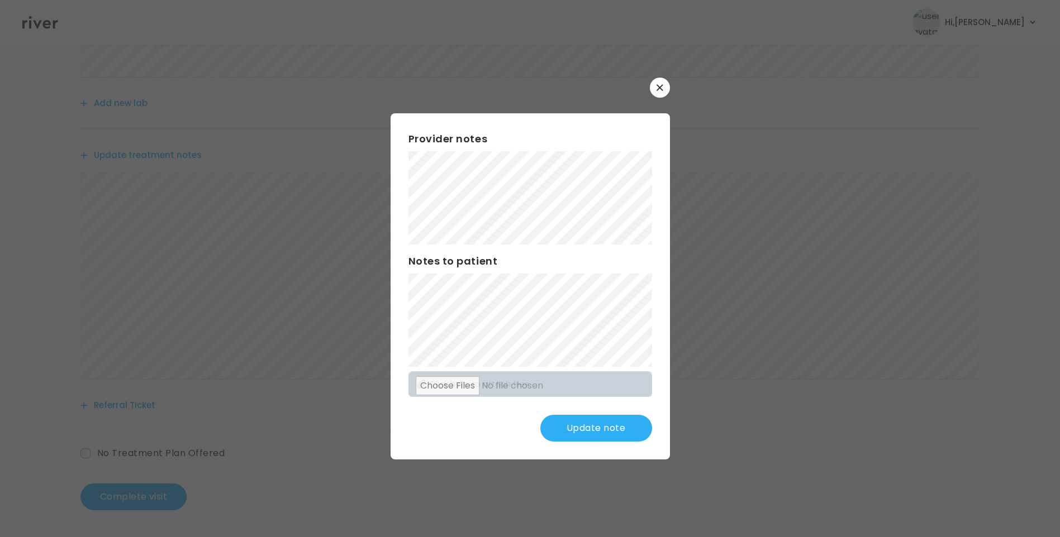
click at [586, 421] on button "Update note" at bounding box center [596, 428] width 112 height 27
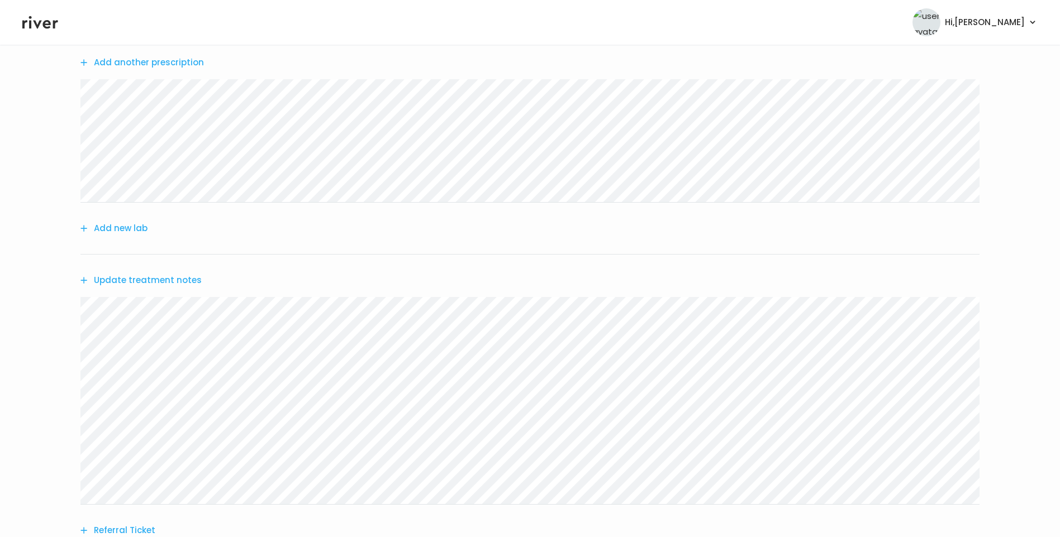
scroll to position [140, 0]
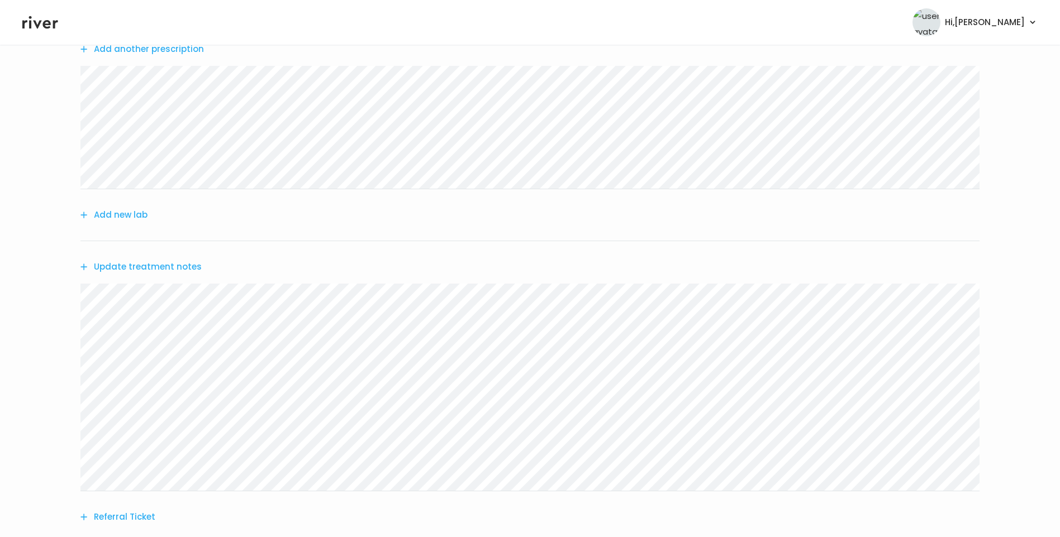
click at [132, 263] on button "Update treatment notes" at bounding box center [140, 267] width 121 height 16
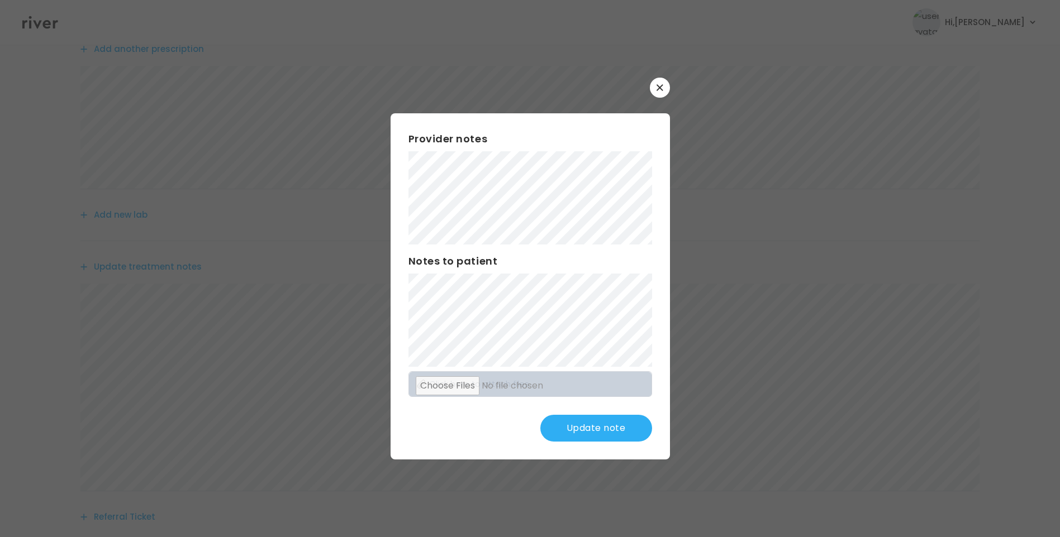
click at [586, 432] on button "Update note" at bounding box center [596, 428] width 112 height 27
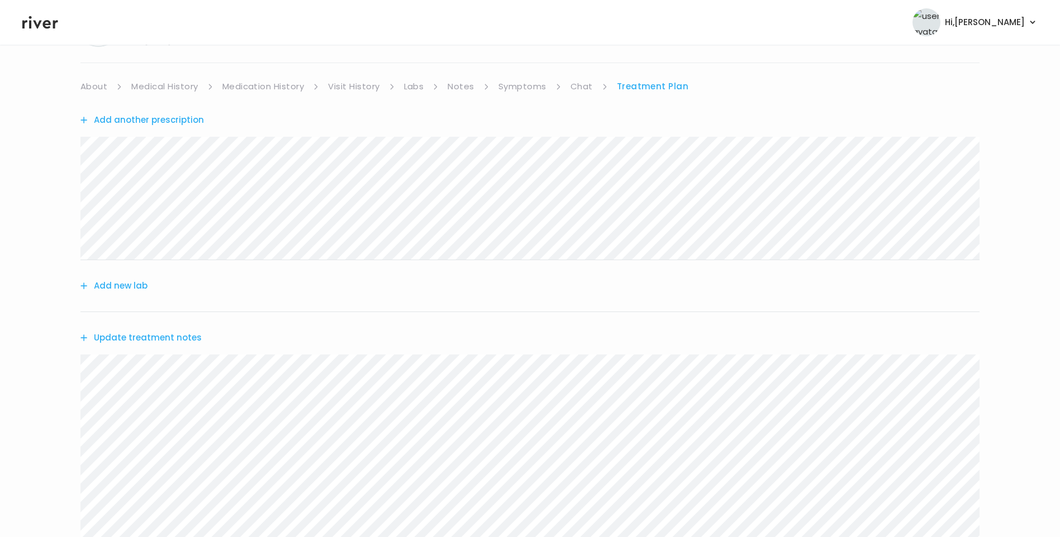
scroll to position [0, 0]
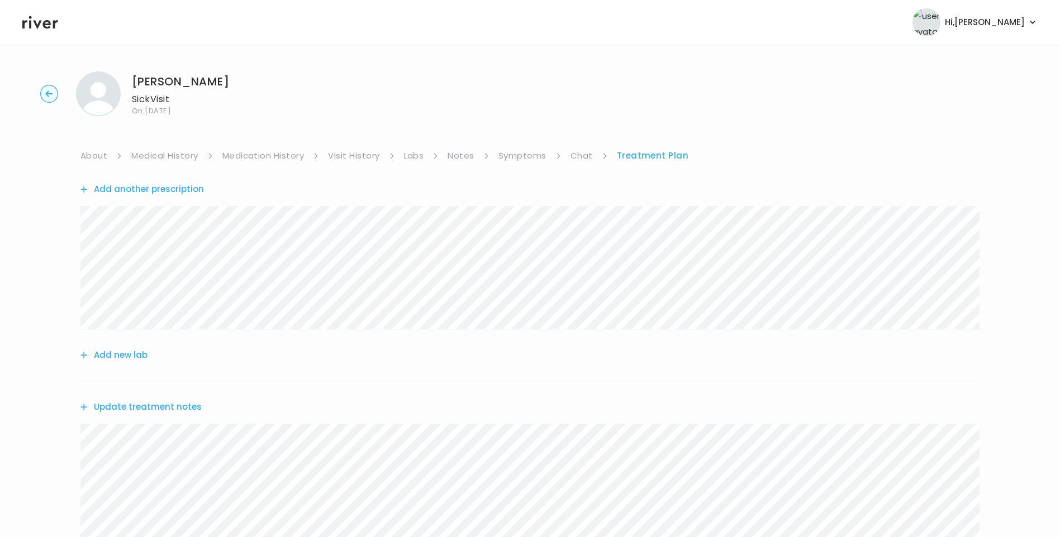
click at [274, 156] on link "Medication History" at bounding box center [263, 156] width 82 height 16
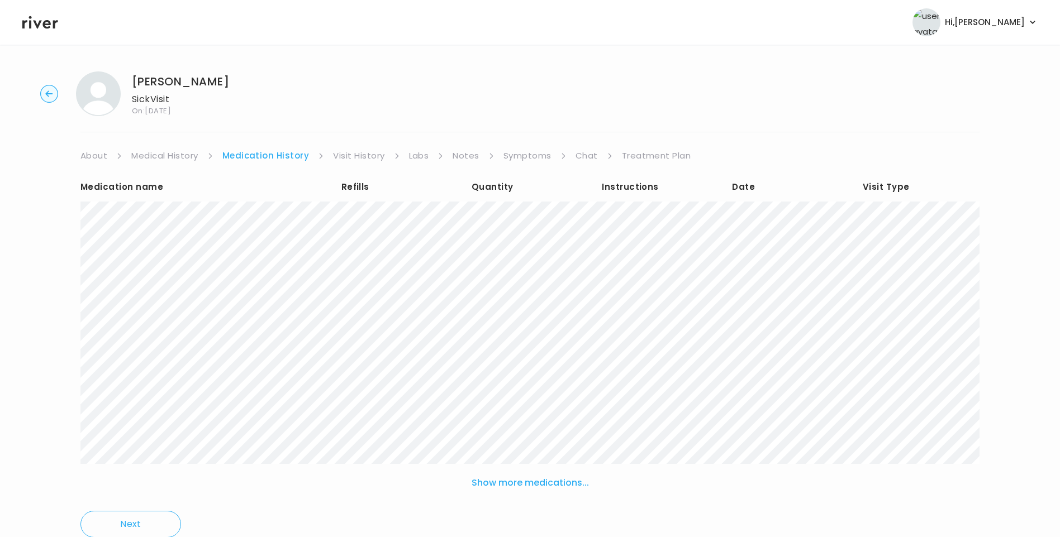
click at [555, 481] on button "Show more medications..." at bounding box center [530, 483] width 126 height 25
click at [645, 159] on link "Treatment Plan" at bounding box center [656, 156] width 69 height 16
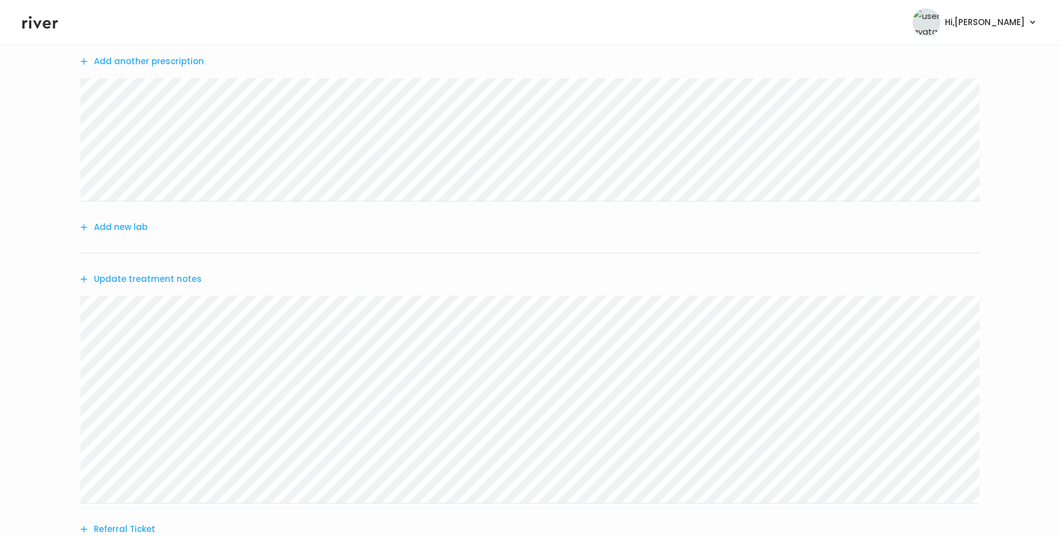
scroll to position [252, 0]
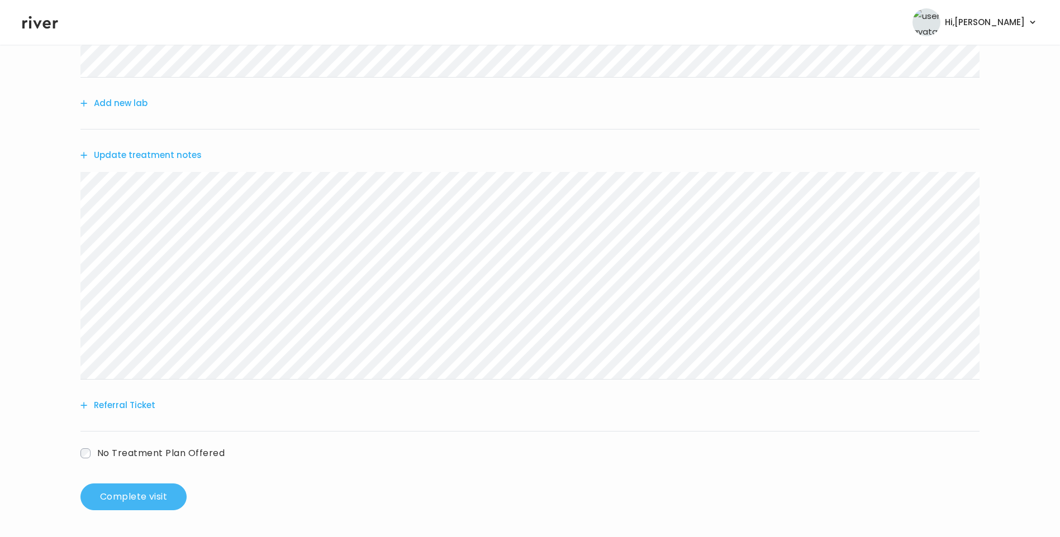
click at [144, 495] on button "Complete visit" at bounding box center [133, 497] width 106 height 27
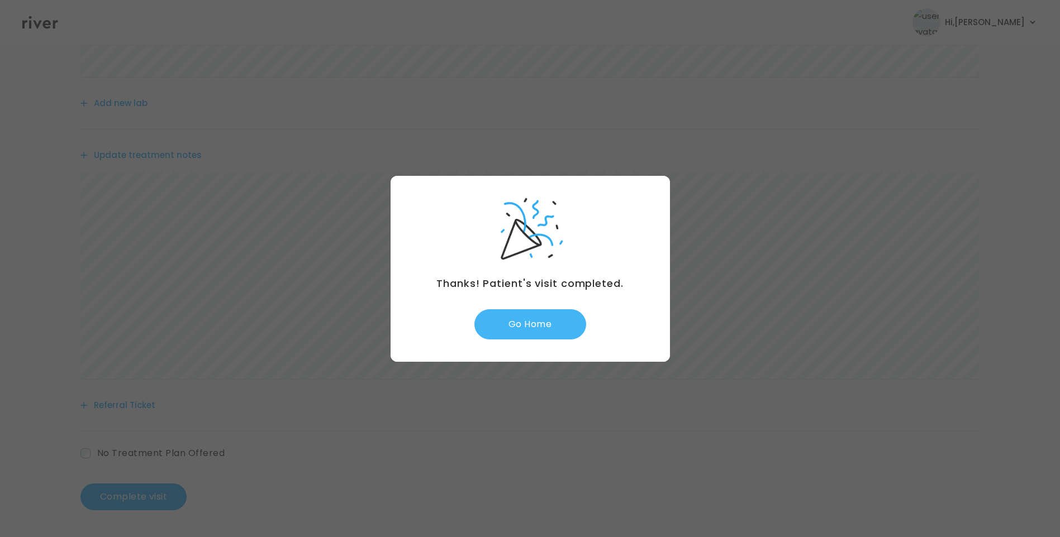
click at [519, 326] on button "Go Home" at bounding box center [530, 324] width 112 height 30
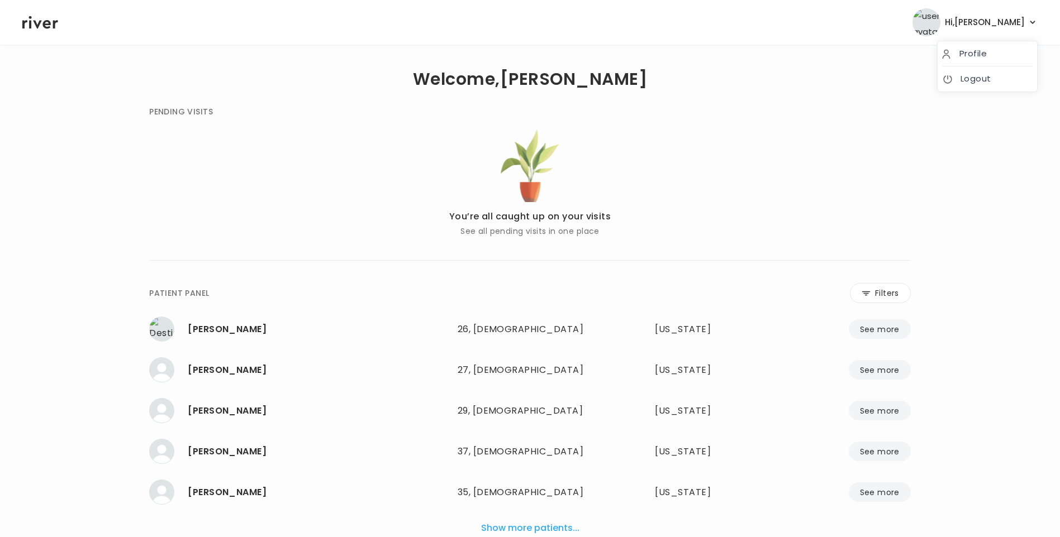
click at [1022, 18] on span "Hi, Lisa" at bounding box center [985, 23] width 80 height 16
click at [989, 89] on li "Logout" at bounding box center [986, 78] width 99 height 25
click at [986, 79] on link "Logout" at bounding box center [987, 79] width 90 height 16
